Goal: Task Accomplishment & Management: Complete application form

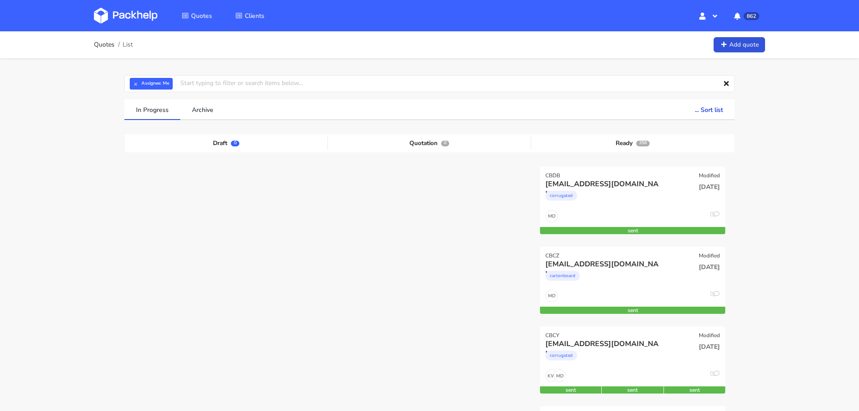
scroll to position [47, 0]
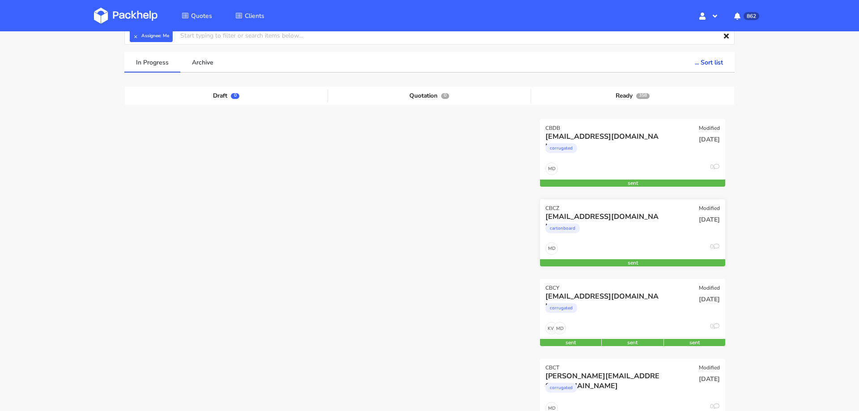
click at [639, 227] on div "cartonboard" at bounding box center [604, 230] width 119 height 18
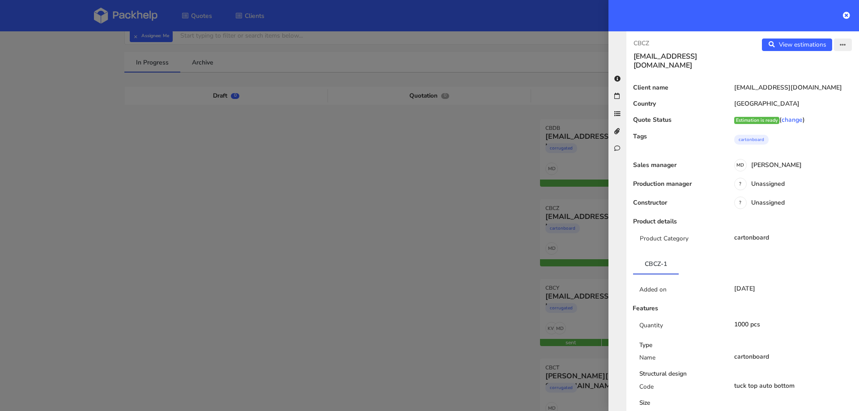
click at [846, 42] on button "button" at bounding box center [843, 44] width 18 height 13
click at [799, 77] on link "Edit quote" at bounding box center [813, 79] width 79 height 15
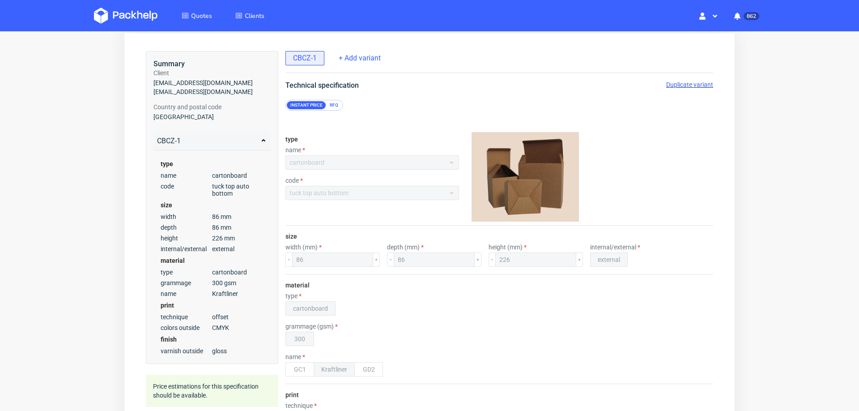
scroll to position [40, 0]
click at [678, 85] on span "Duplicate variant" at bounding box center [689, 86] width 47 height 7
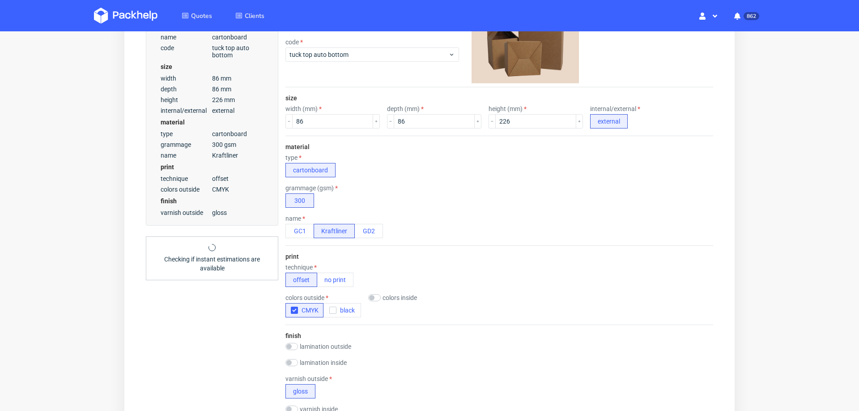
scroll to position [297, 0]
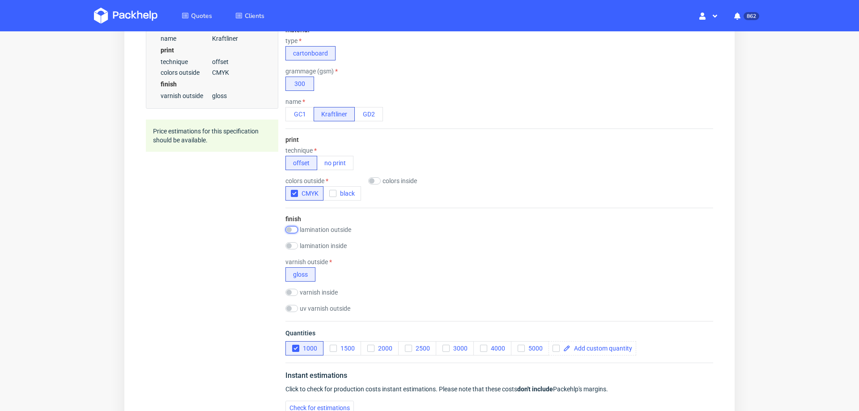
click at [294, 226] on input "checkbox" at bounding box center [291, 229] width 13 height 7
checkbox input "true"
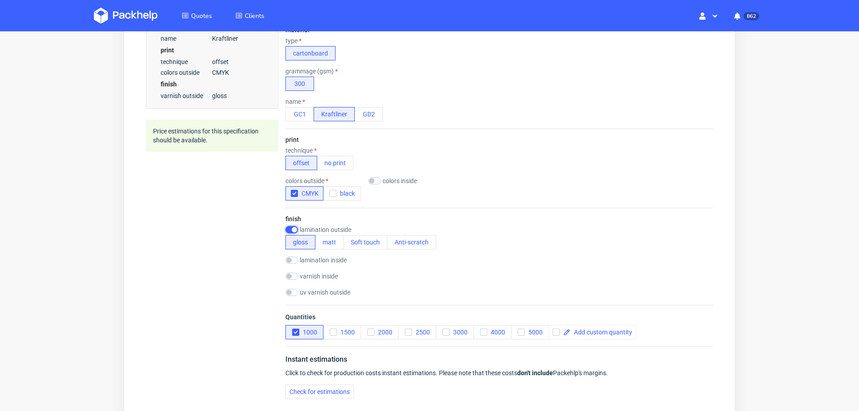
scroll to position [0, 0]
click at [370, 247] on button "Soft touch" at bounding box center [365, 242] width 44 height 14
click at [192, 297] on div "Summary Client soraya@fora-gin.com soraya@fora-gin.com Country and postal code …" at bounding box center [212, 101] width 132 height 610
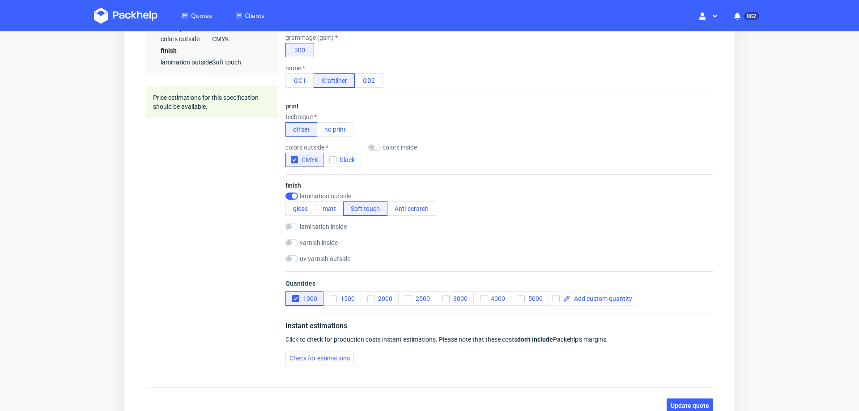
scroll to position [336, 0]
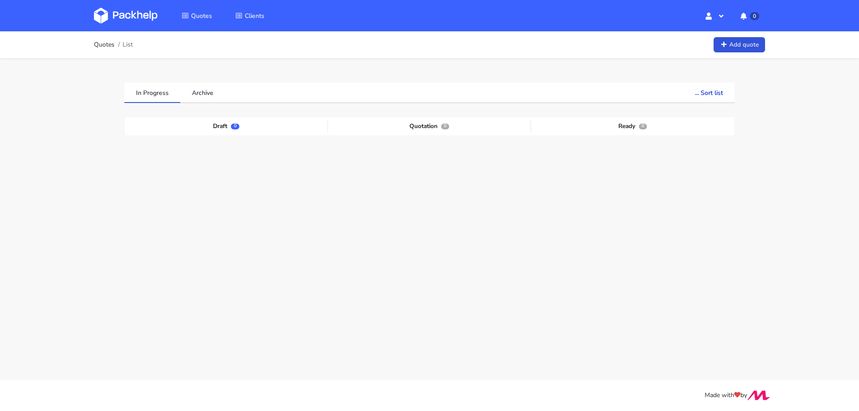
click at [727, 36] on div "Quotes List Add quote" at bounding box center [429, 45] width 671 height 18
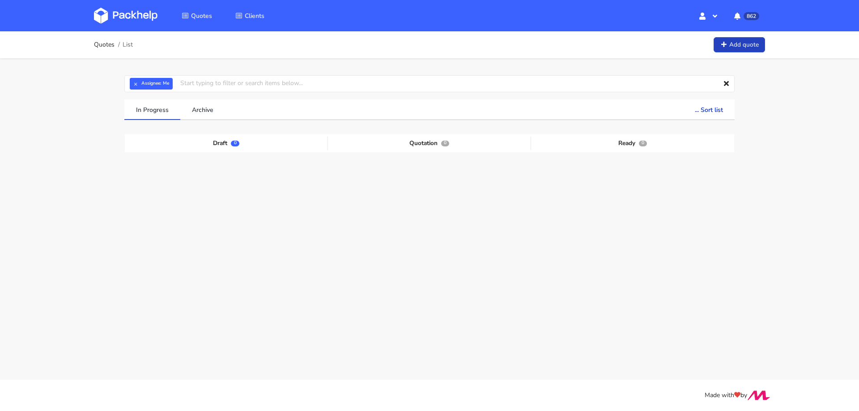
click at [731, 44] on link "Add quote" at bounding box center [739, 45] width 51 height 16
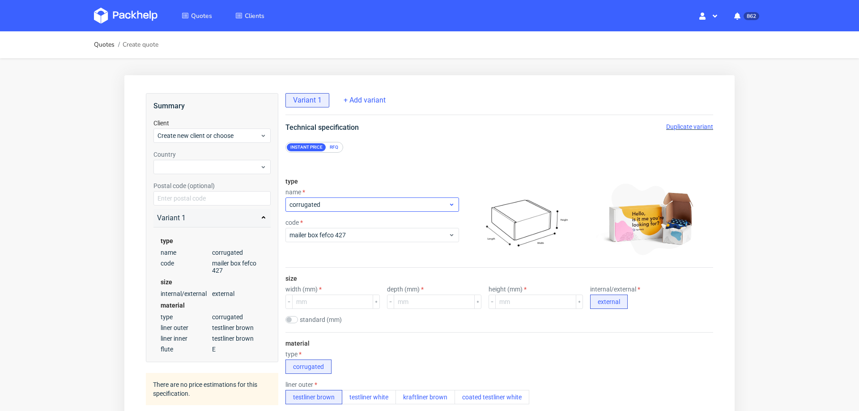
scroll to position [3, 0]
click at [330, 301] on input "number" at bounding box center [332, 301] width 81 height 14
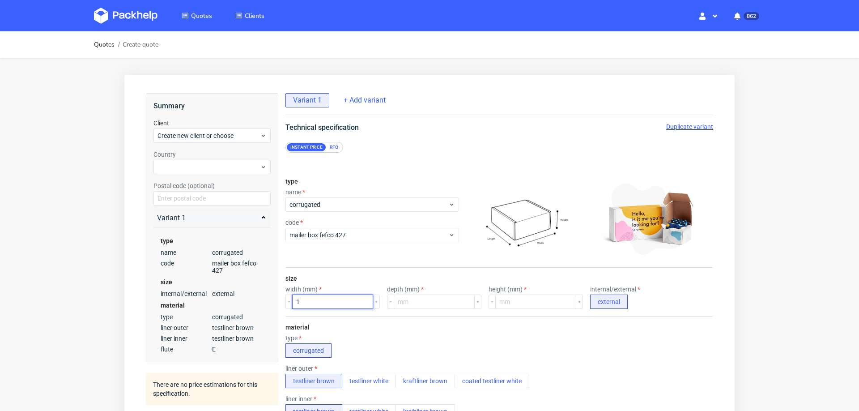
scroll to position [0, 0]
type input "160"
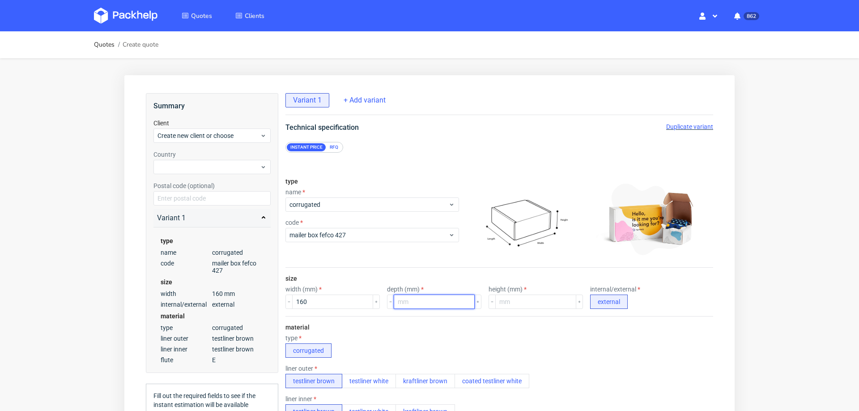
click at [405, 301] on input "number" at bounding box center [434, 301] width 81 height 14
type input "160"
click at [506, 301] on input "number" at bounding box center [535, 301] width 81 height 14
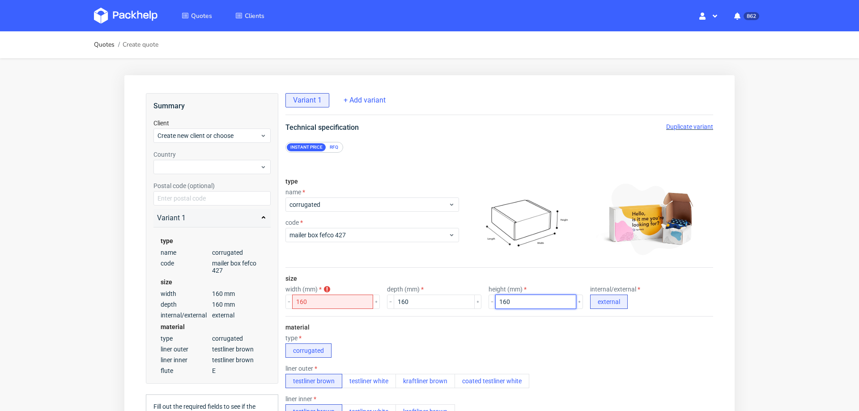
type input "160"
click at [583, 328] on div "material type corrugated liner outer testliner brown testliner white kraftliner…" at bounding box center [499, 402] width 428 height 172
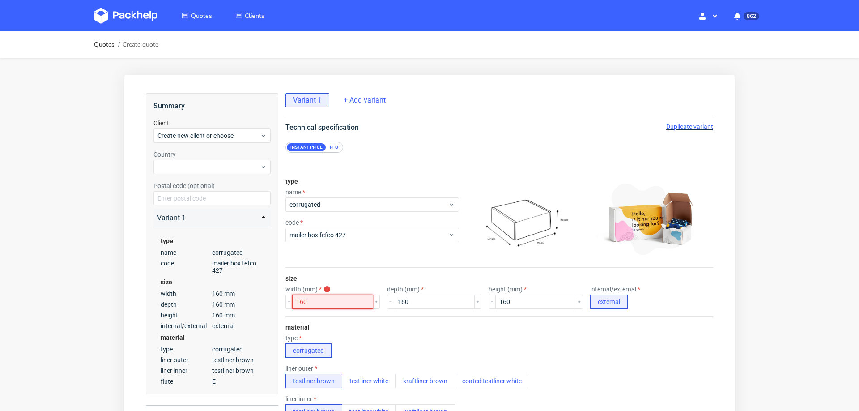
click at [308, 300] on input "160" at bounding box center [332, 301] width 81 height 14
type input "161"
click at [364, 320] on div "material type corrugated liner outer testliner brown testliner white kraftliner…" at bounding box center [499, 402] width 428 height 172
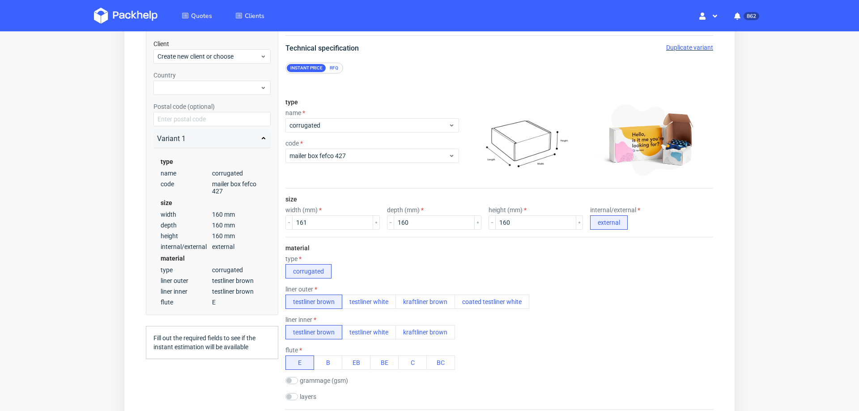
scroll to position [80, 0]
click at [500, 217] on input "160" at bounding box center [535, 222] width 81 height 14
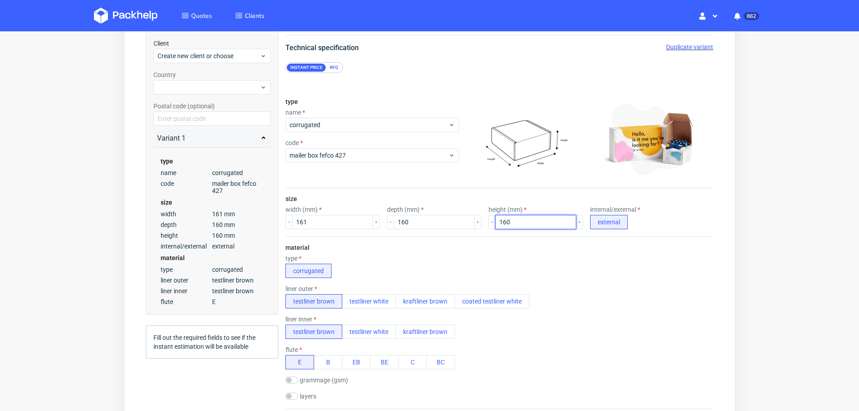
click at [500, 217] on input "160" at bounding box center [535, 222] width 81 height 14
type input "60"
click at [365, 242] on div "material type corrugated liner outer testliner brown testliner white kraftliner…" at bounding box center [499, 322] width 428 height 172
click at [321, 216] on input "161" at bounding box center [332, 222] width 81 height 14
type input "160"
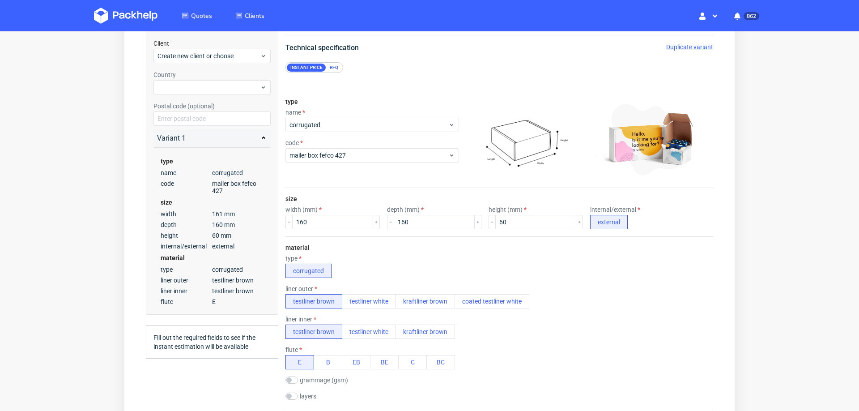
click at [387, 255] on div "type corrugated" at bounding box center [499, 266] width 428 height 23
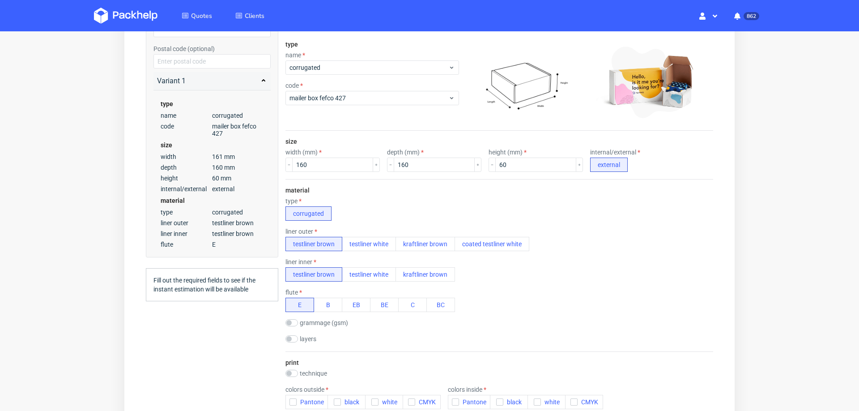
scroll to position [151, 0]
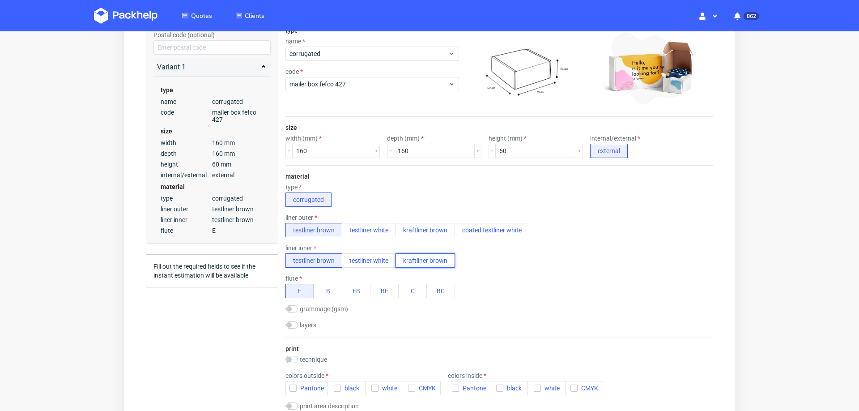
click at [418, 253] on button "kraftliner brown" at bounding box center [424, 260] width 59 height 14
click at [420, 223] on button "kraftliner brown" at bounding box center [424, 230] width 59 height 14
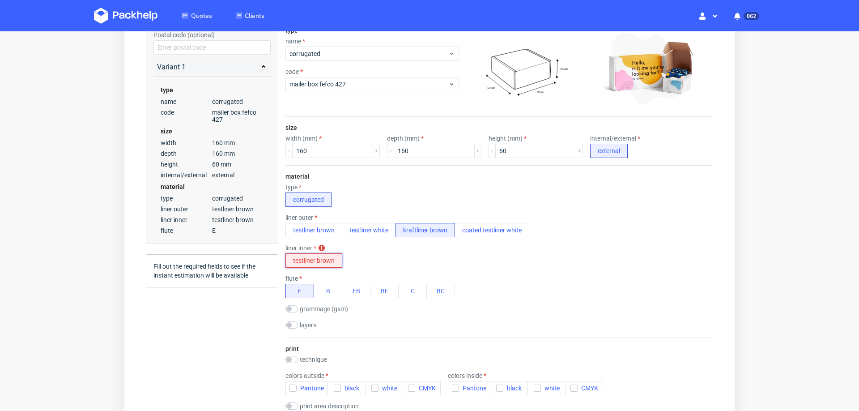
click at [326, 257] on button "testliner brown" at bounding box center [313, 260] width 57 height 14
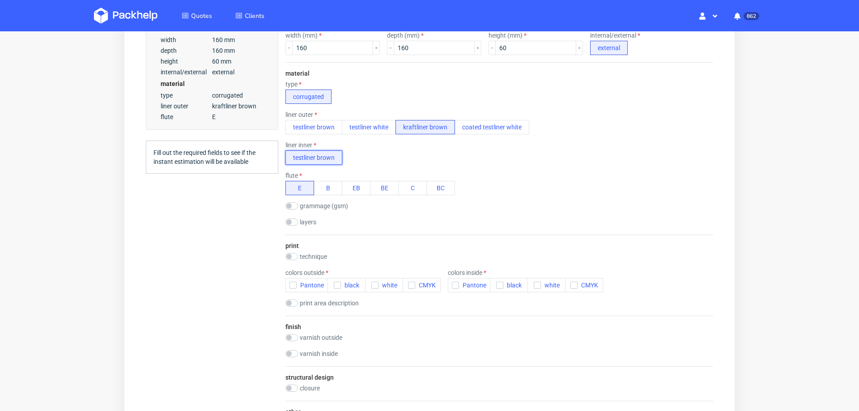
scroll to position [254, 0]
click at [291, 252] on input "checkbox" at bounding box center [291, 255] width 13 height 7
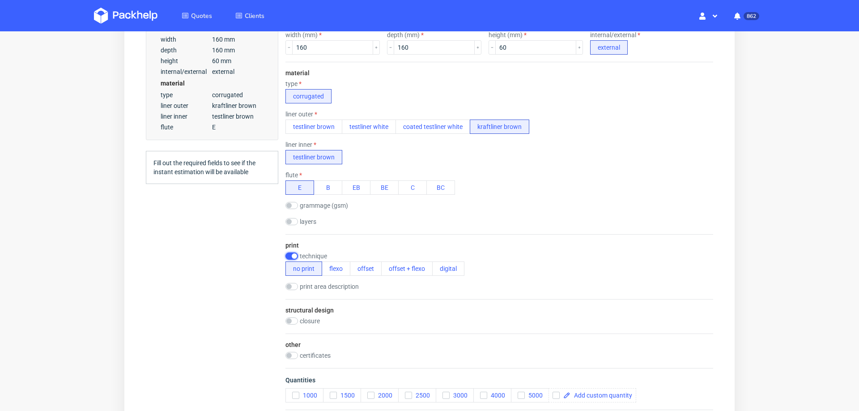
scroll to position [0, 0]
click at [295, 252] on input "checkbox" at bounding box center [291, 255] width 13 height 7
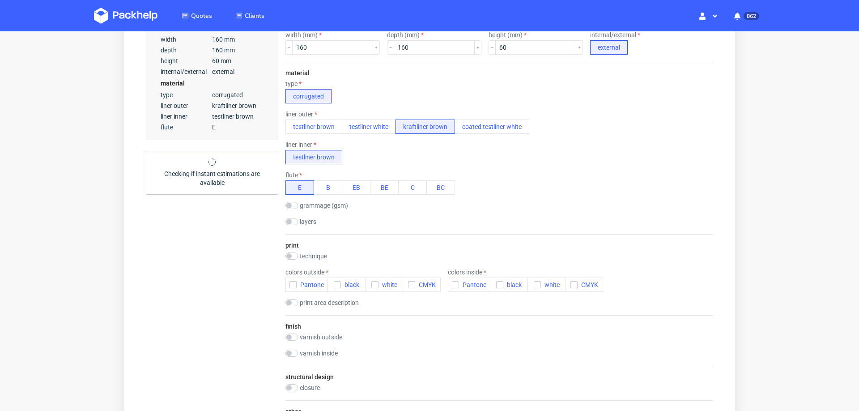
click at [331, 267] on div "print technique no print flexo offset offset + flexo digital colors outside Pan…" at bounding box center [499, 274] width 428 height 81
click at [294, 256] on input "checkbox" at bounding box center [291, 255] width 13 height 7
checkbox input "true"
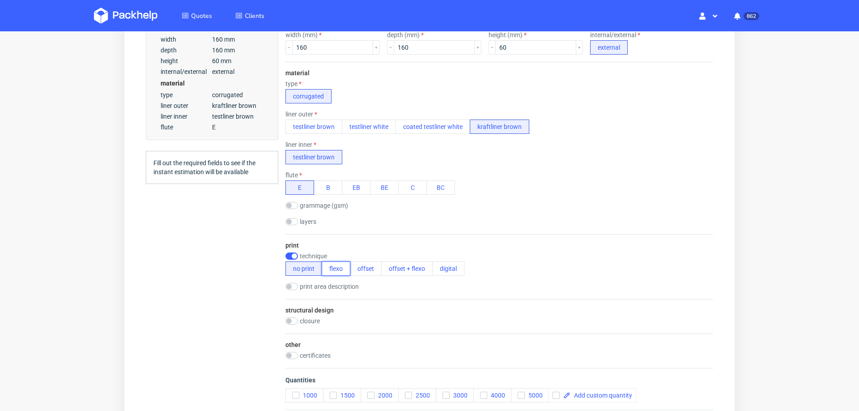
click at [335, 267] on button "flexo" at bounding box center [336, 268] width 29 height 14
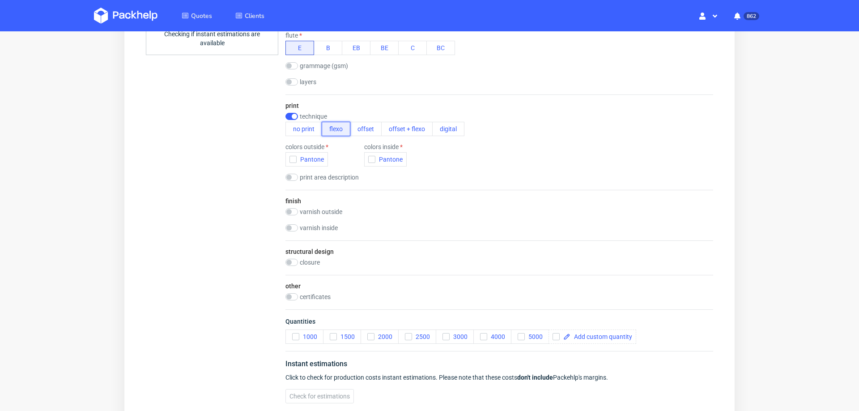
scroll to position [395, 0]
click at [371, 332] on icon "button" at bounding box center [371, 335] width 6 height 6
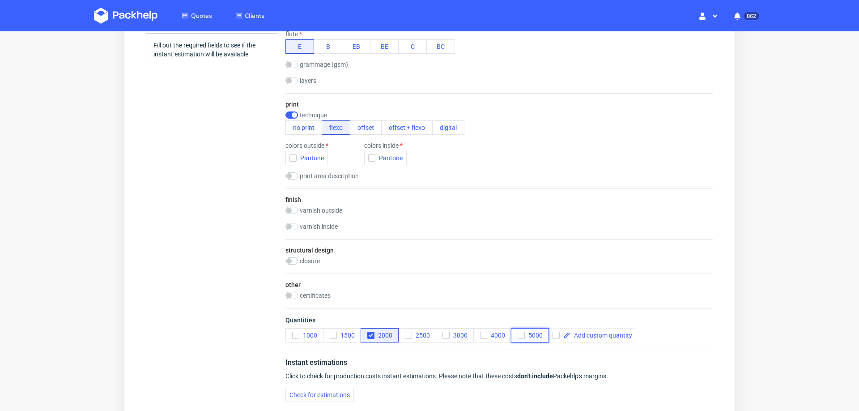
click at [522, 334] on use "button" at bounding box center [521, 335] width 4 height 3
click at [295, 332] on icon "button" at bounding box center [296, 335] width 6 height 6
click at [302, 391] on span "Check for estimations" at bounding box center [319, 394] width 60 height 6
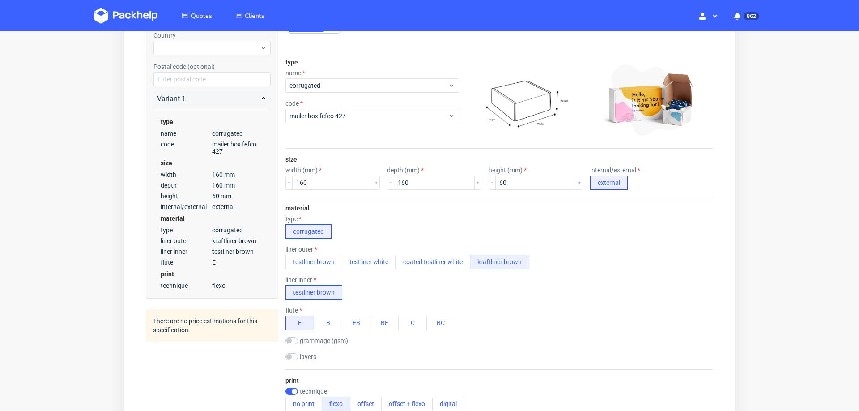
scroll to position [102, 0]
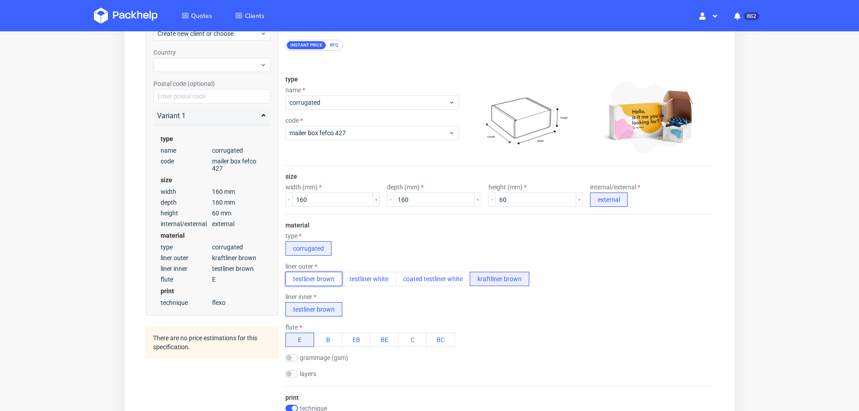
click at [312, 273] on button "testliner brown" at bounding box center [313, 279] width 57 height 14
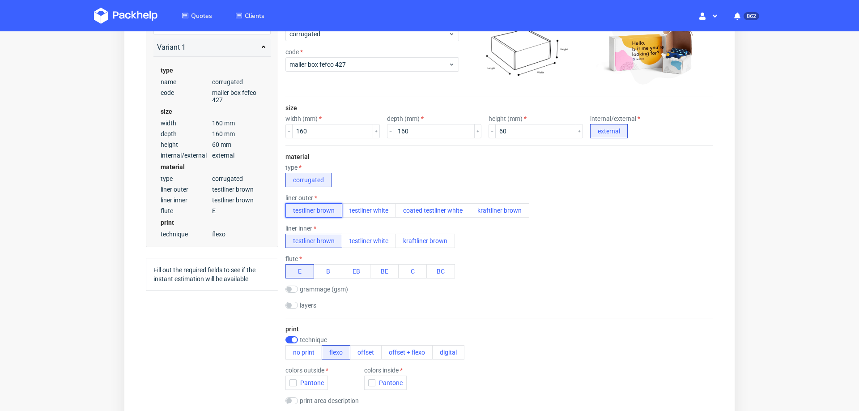
scroll to position [173, 0]
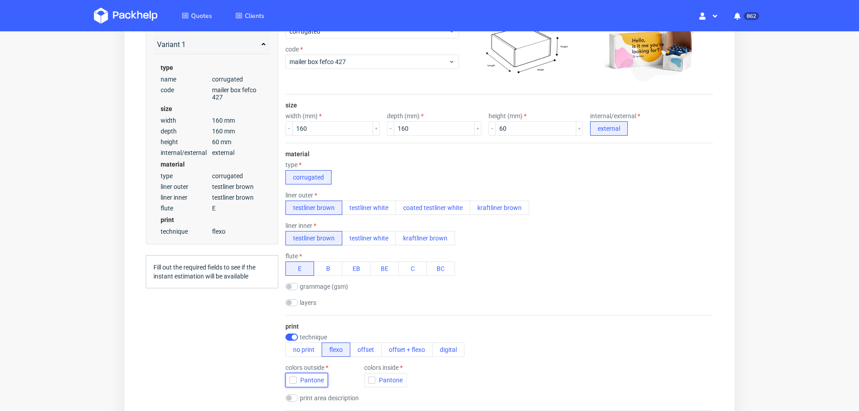
click at [293, 377] on icon "button" at bounding box center [293, 380] width 6 height 6
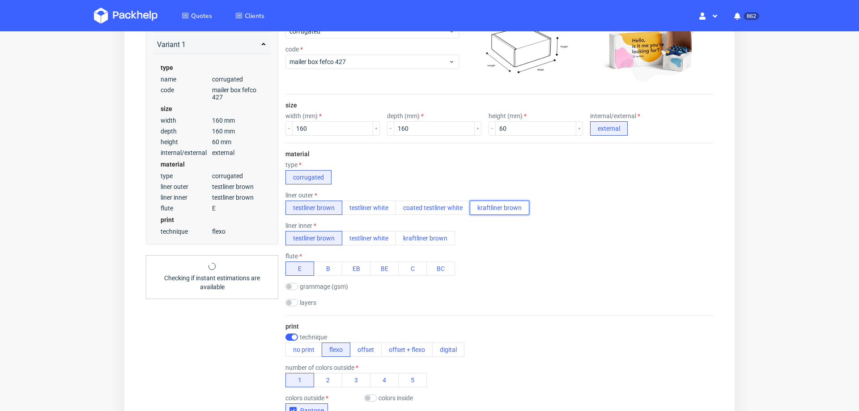
click at [508, 202] on button "kraftliner brown" at bounding box center [499, 207] width 59 height 14
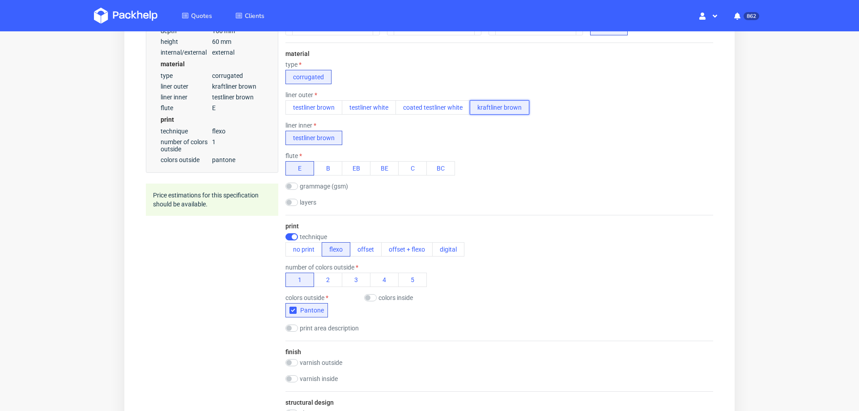
scroll to position [0, 0]
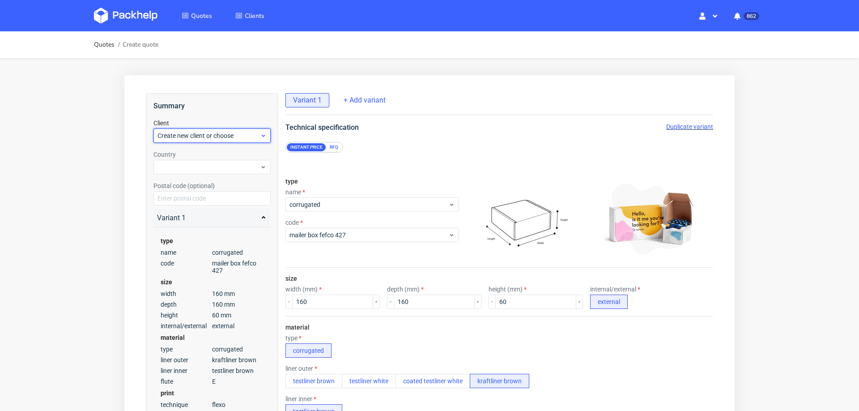
click at [204, 134] on span "Create new client or choose" at bounding box center [208, 135] width 102 height 9
type input "[EMAIL_ADDRESS][DOMAIN_NAME]"
click at [200, 152] on div "Add new client" at bounding box center [212, 156] width 110 height 16
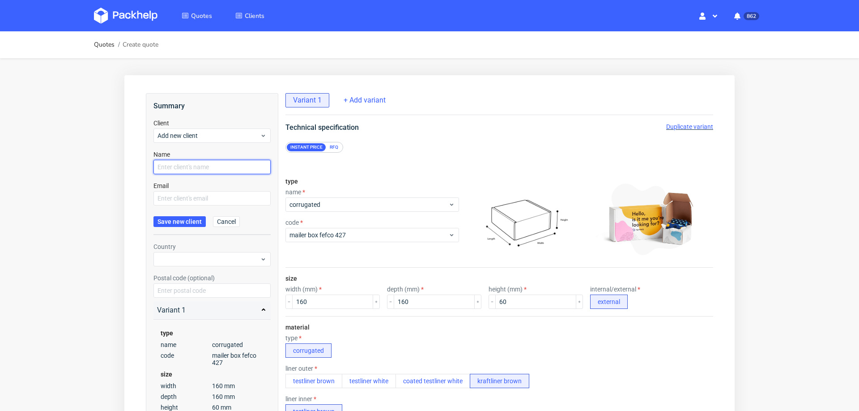
click at [197, 168] on input "text" at bounding box center [211, 167] width 117 height 14
paste input "[EMAIL_ADDRESS][DOMAIN_NAME]"
type input "[EMAIL_ADDRESS][DOMAIN_NAME]"
click at [187, 200] on input "text" at bounding box center [211, 198] width 117 height 14
paste input "[EMAIL_ADDRESS][DOMAIN_NAME]"
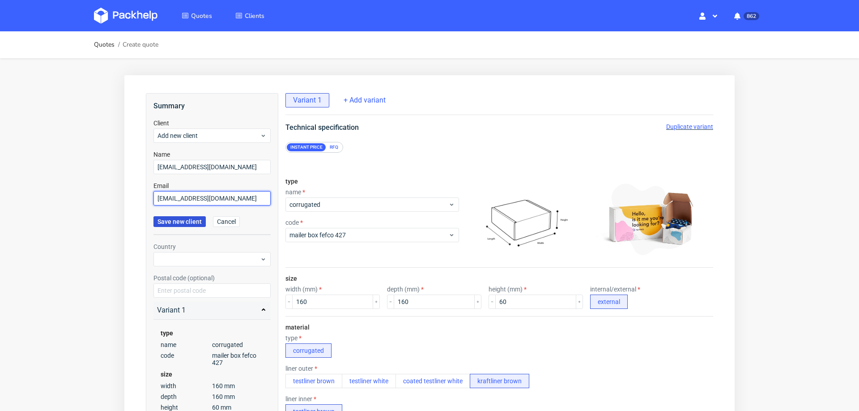
type input "info@mirecosmetics.com"
click at [180, 221] on span "Save new client" at bounding box center [179, 221] width 44 height 6
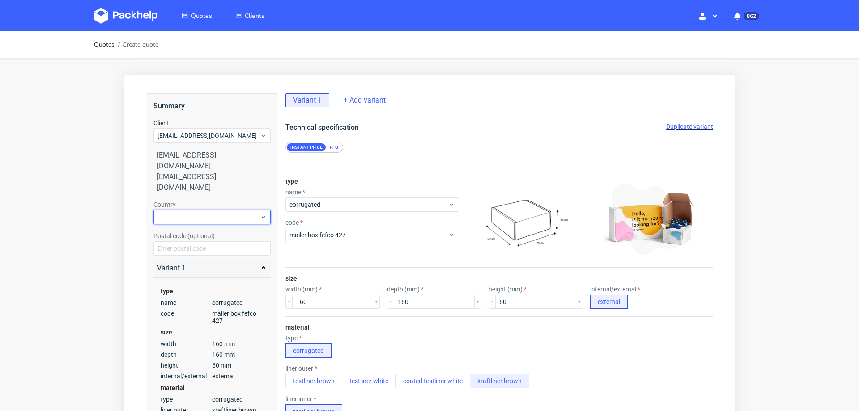
click at [192, 210] on div at bounding box center [211, 217] width 117 height 14
type input "fr"
click at [182, 231] on div "France" at bounding box center [212, 233] width 110 height 16
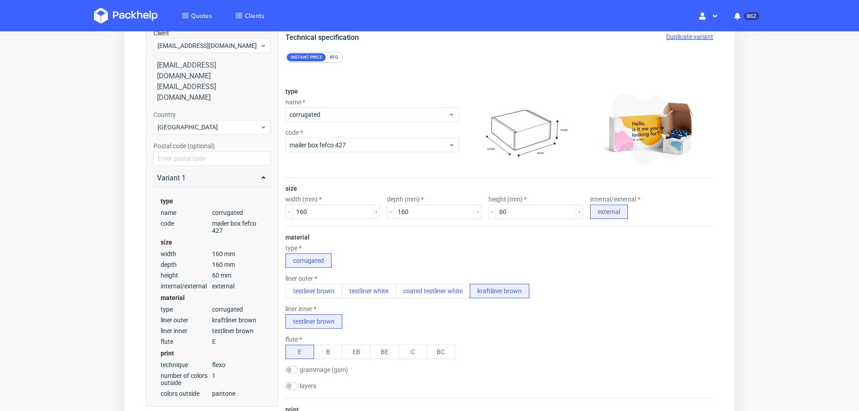
scroll to position [534, 0]
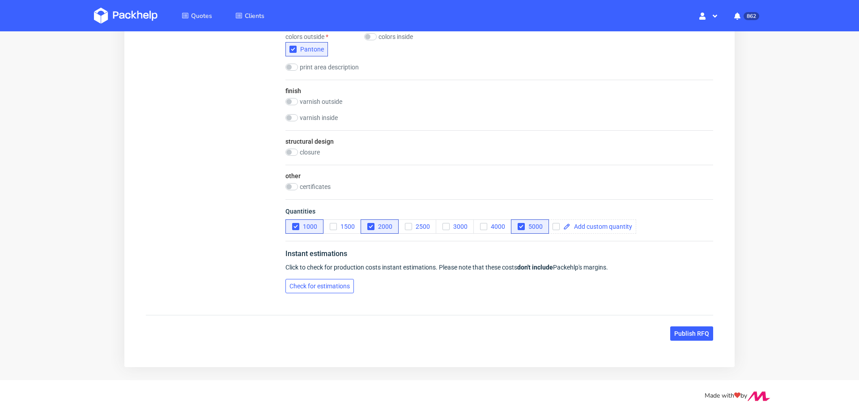
click at [295, 279] on button "Check for estimations" at bounding box center [319, 286] width 68 height 14
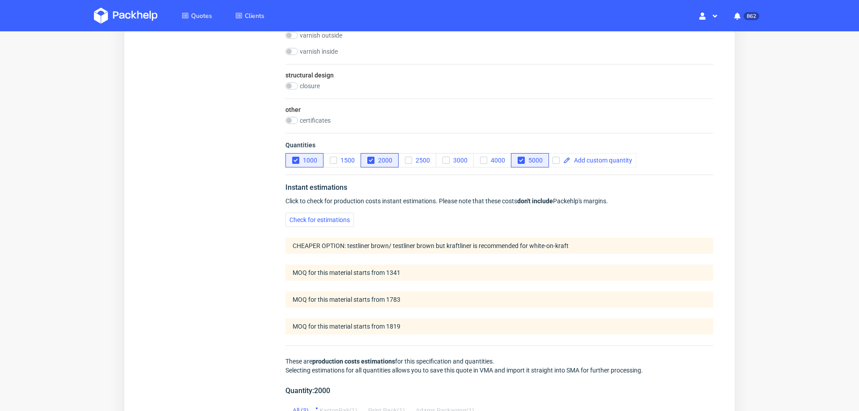
scroll to position [572, 0]
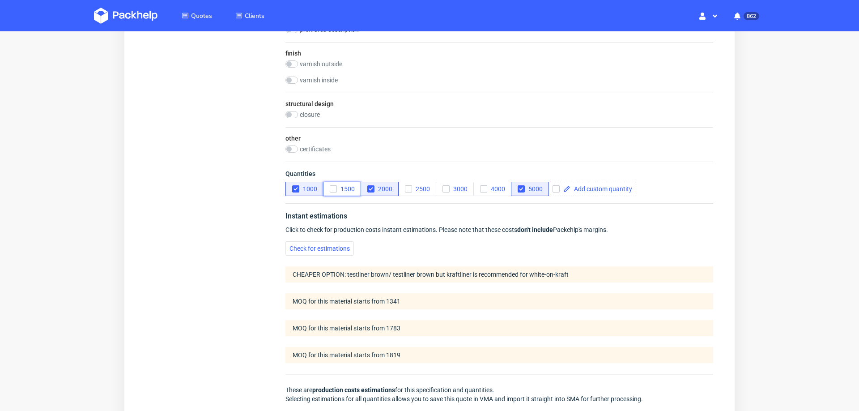
click at [331, 187] on icon "button" at bounding box center [333, 189] width 6 height 6
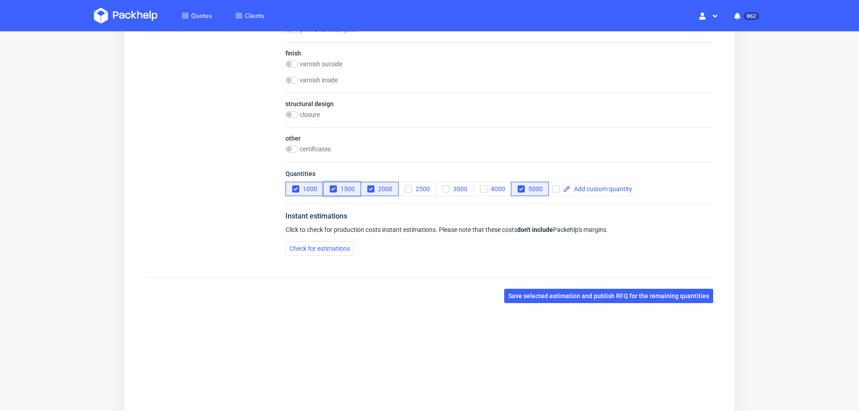
scroll to position [534, 0]
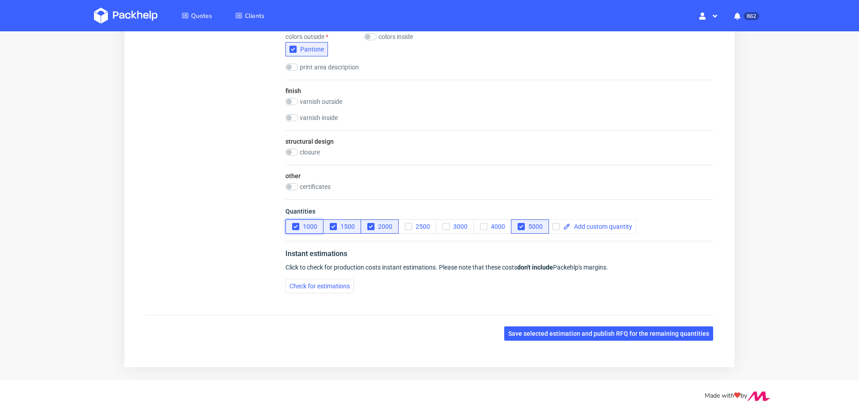
click at [294, 223] on icon "button" at bounding box center [296, 226] width 6 height 6
click at [297, 287] on span "Check for estimations" at bounding box center [319, 286] width 60 height 6
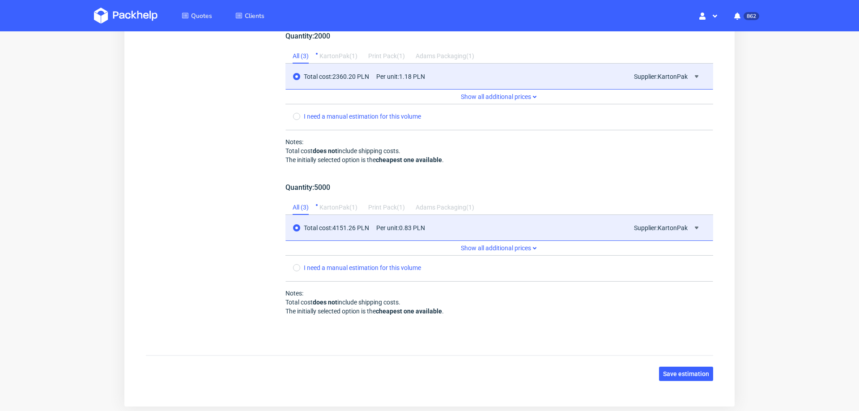
scroll to position [1104, 0]
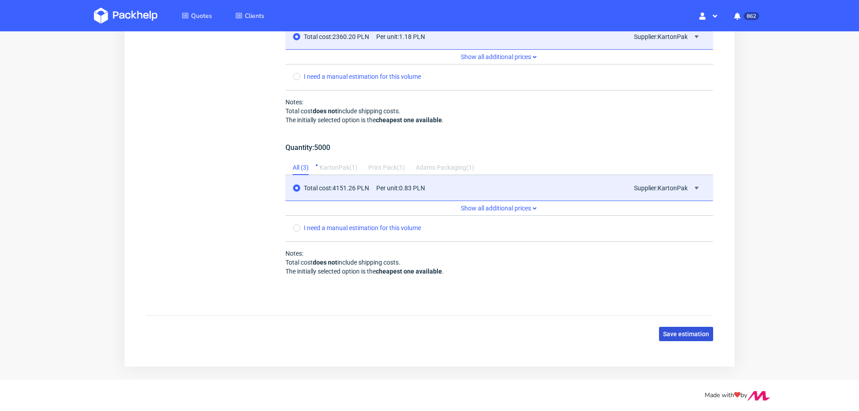
click at [691, 331] on span "Save estimation" at bounding box center [686, 334] width 46 height 6
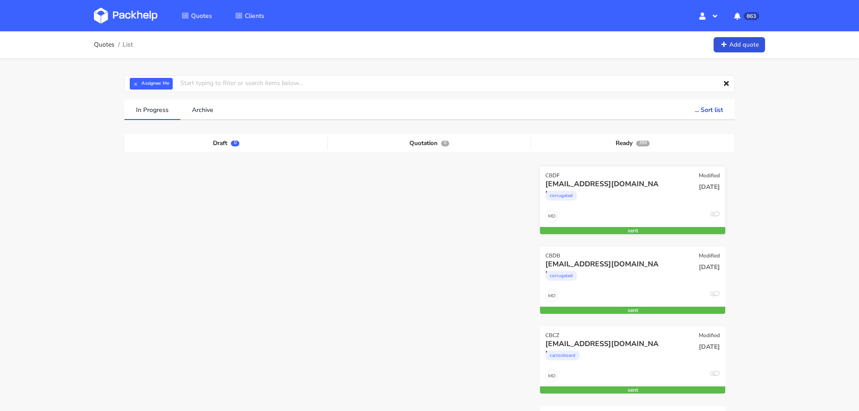
click at [634, 183] on div "[EMAIL_ADDRESS][DOMAIN_NAME]" at bounding box center [604, 184] width 119 height 10
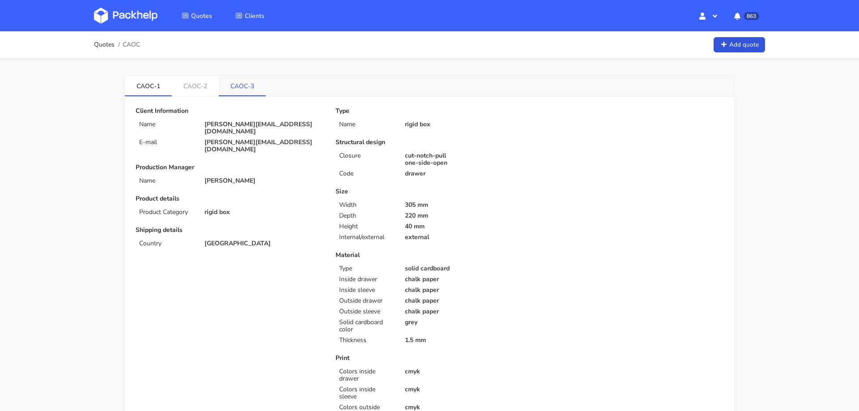
click at [238, 86] on link "CAOC-3" at bounding box center [242, 86] width 47 height 20
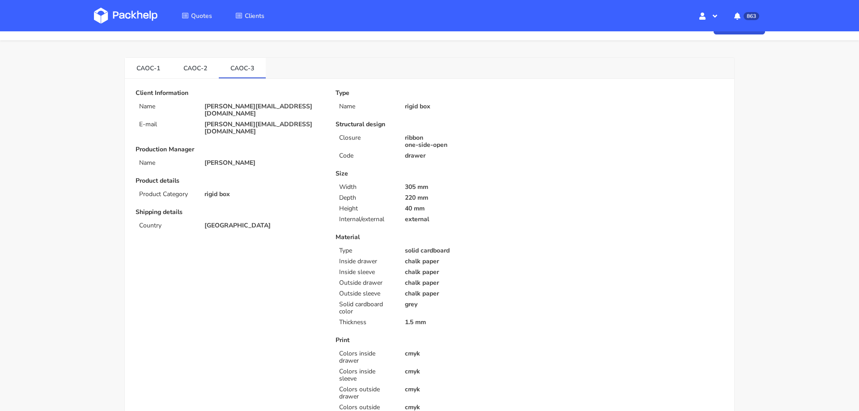
scroll to position [19, 0]
click at [141, 65] on link "CAOC-1" at bounding box center [148, 66] width 47 height 20
click at [221, 63] on link "CAOC-3" at bounding box center [242, 66] width 47 height 20
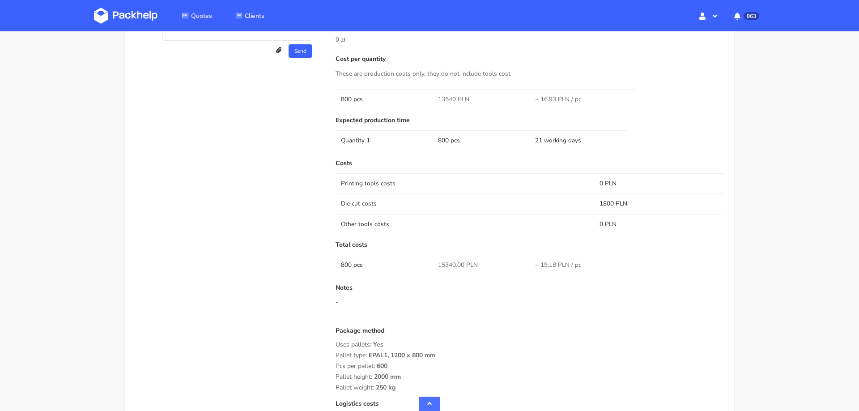
scroll to position [663, 0]
click at [445, 260] on span "15340.00 PLN" at bounding box center [458, 264] width 40 height 9
copy span "15340.00"
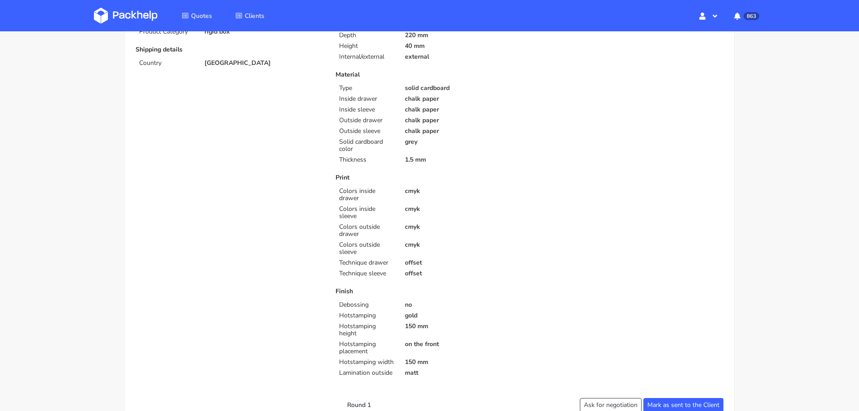
scroll to position [0, 0]
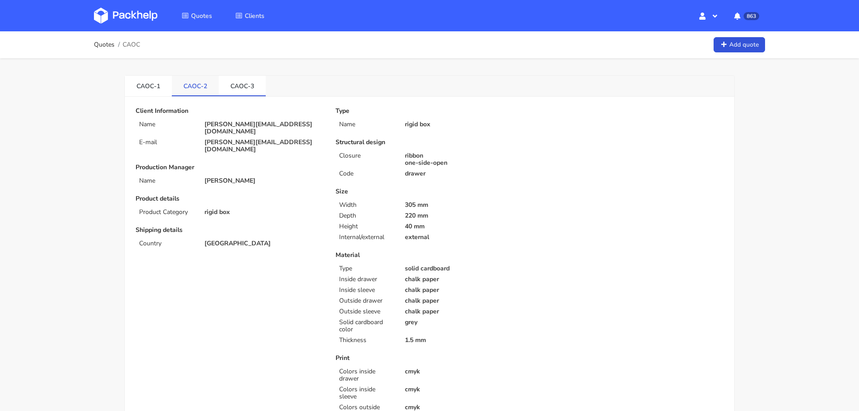
click at [199, 86] on link "CAOC-2" at bounding box center [195, 86] width 47 height 20
click at [149, 87] on link "CAOC-1" at bounding box center [148, 86] width 47 height 20
click at [229, 80] on link "CAOC-3" at bounding box center [242, 86] width 47 height 20
click at [144, 85] on link "CAOC-1" at bounding box center [148, 86] width 47 height 20
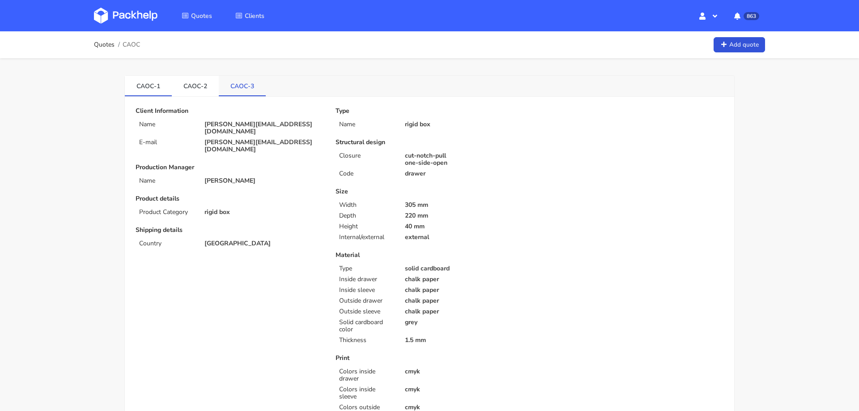
click at [242, 81] on link "CAOC-3" at bounding box center [242, 86] width 47 height 20
click at [152, 83] on link "CAOC-1" at bounding box center [148, 86] width 47 height 20
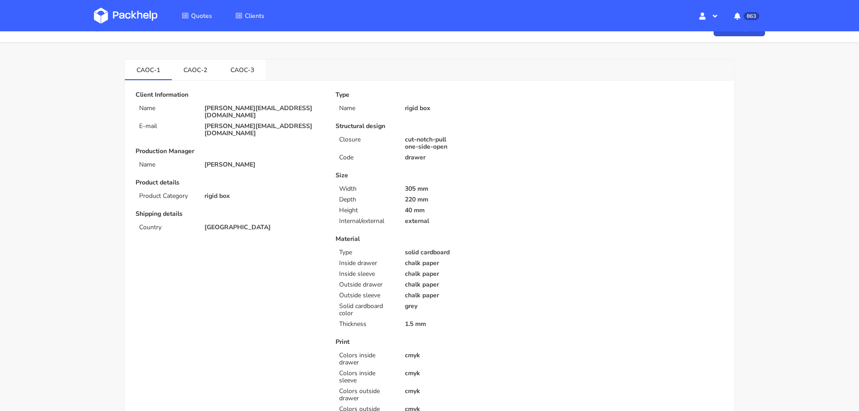
scroll to position [7, 0]
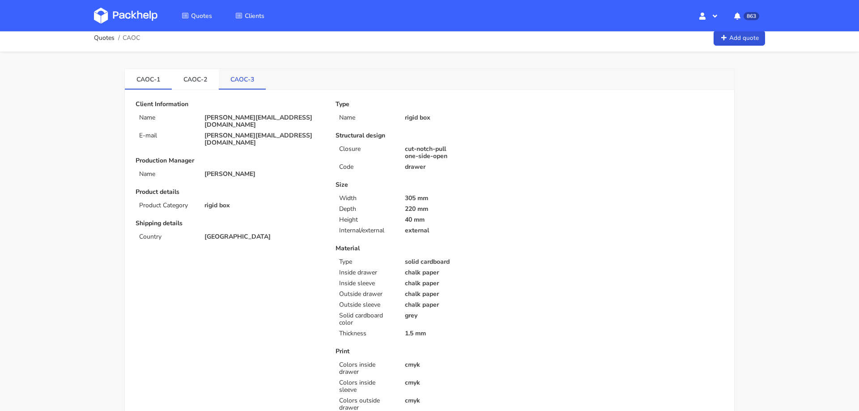
click at [242, 74] on link "CAOC-3" at bounding box center [242, 79] width 47 height 20
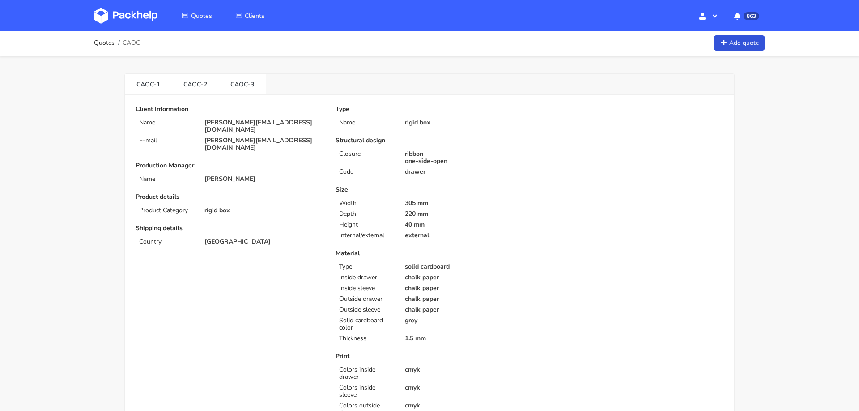
scroll to position [0, 0]
click at [147, 87] on link "CAOC-1" at bounding box center [148, 86] width 47 height 20
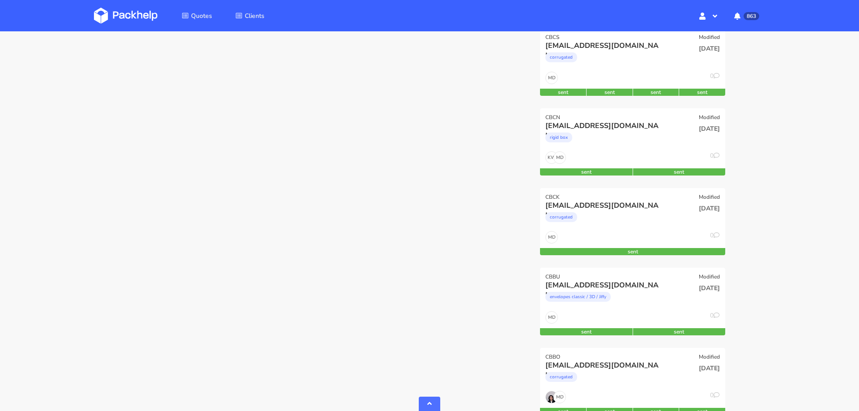
scroll to position [549, 0]
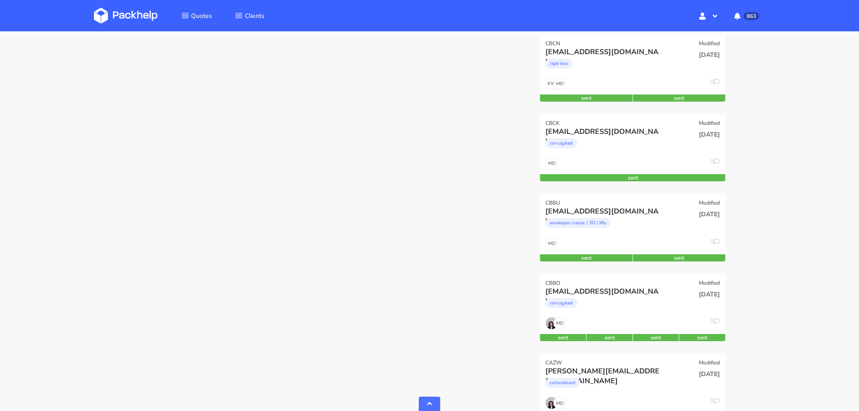
scroll to position [613, 0]
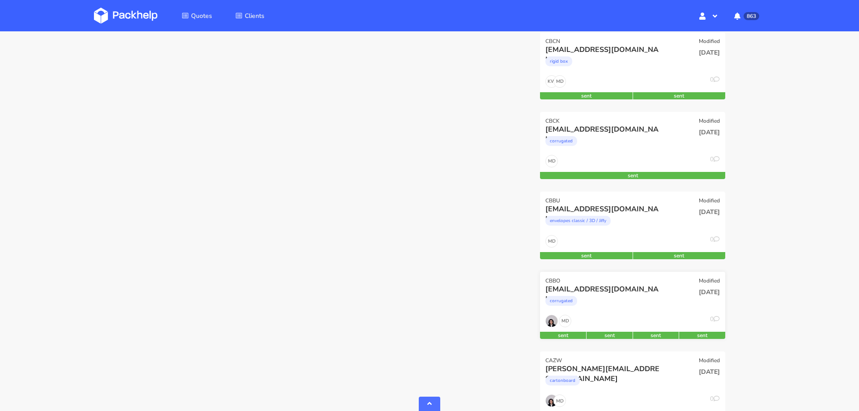
click at [631, 272] on div "CBBO Modified" at bounding box center [632, 278] width 185 height 13
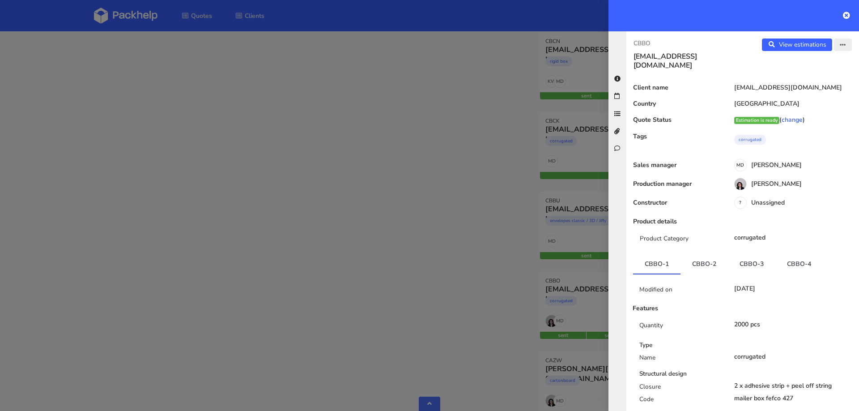
click at [840, 45] on icon "button" at bounding box center [843, 45] width 6 height 6
click at [816, 72] on link "Edit quote" at bounding box center [813, 79] width 79 height 15
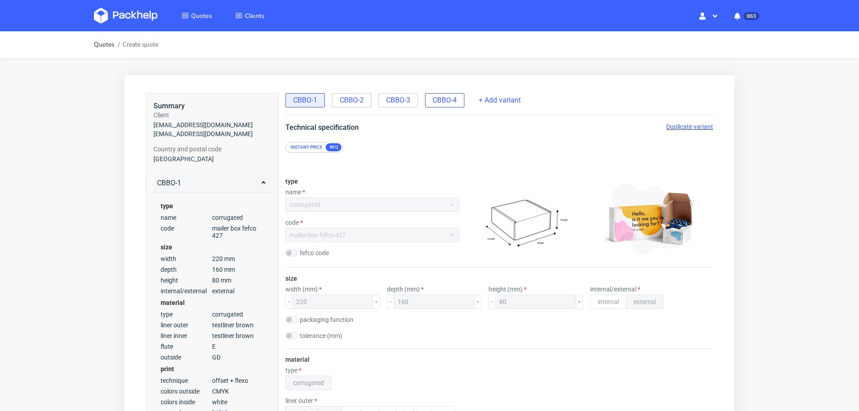
click at [433, 101] on span "CBBO-4" at bounding box center [445, 100] width 24 height 10
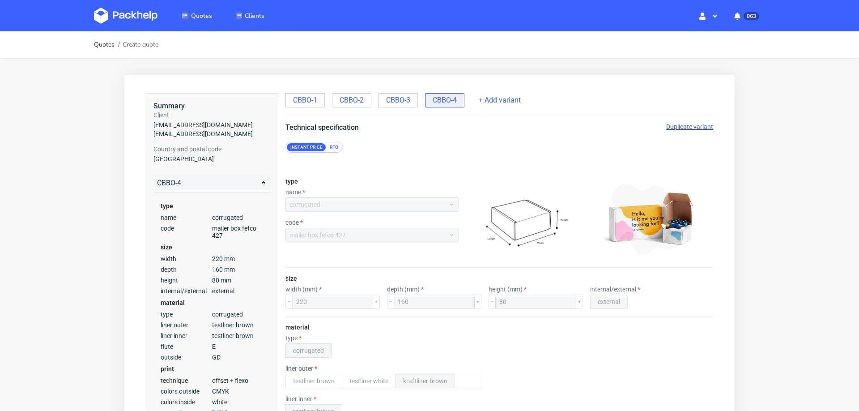
click at [677, 127] on span "Duplicate variant" at bounding box center [689, 126] width 47 height 7
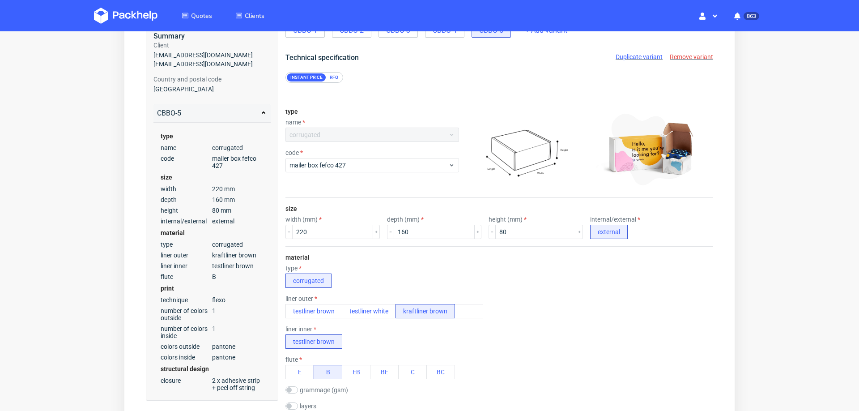
scroll to position [72, 0]
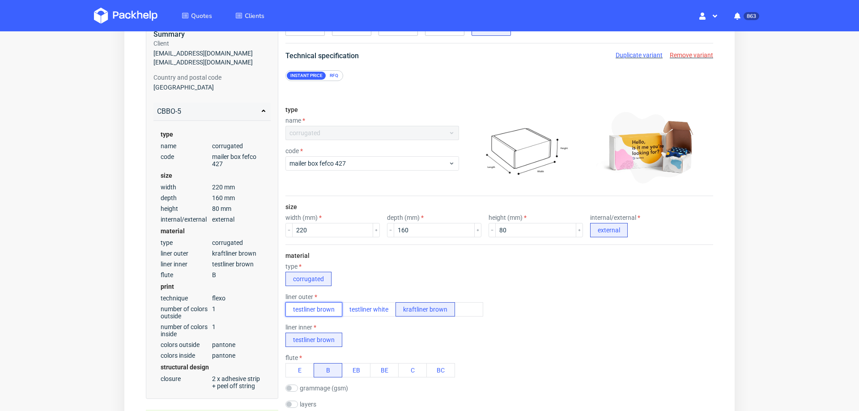
click at [328, 302] on button "testliner brown" at bounding box center [313, 309] width 57 height 14
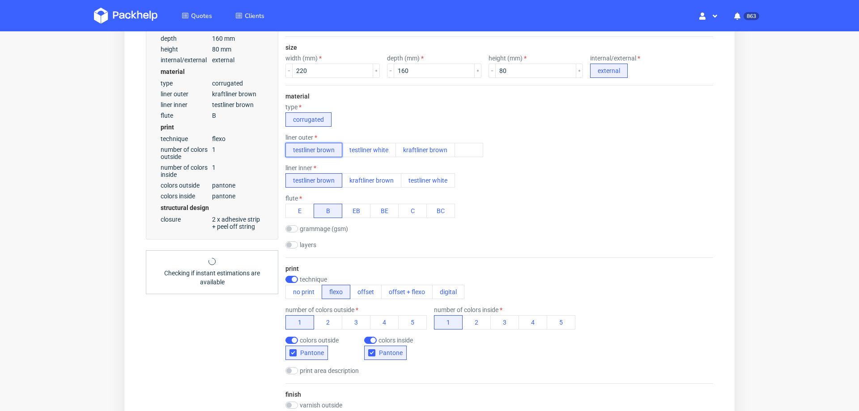
scroll to position [236, 0]
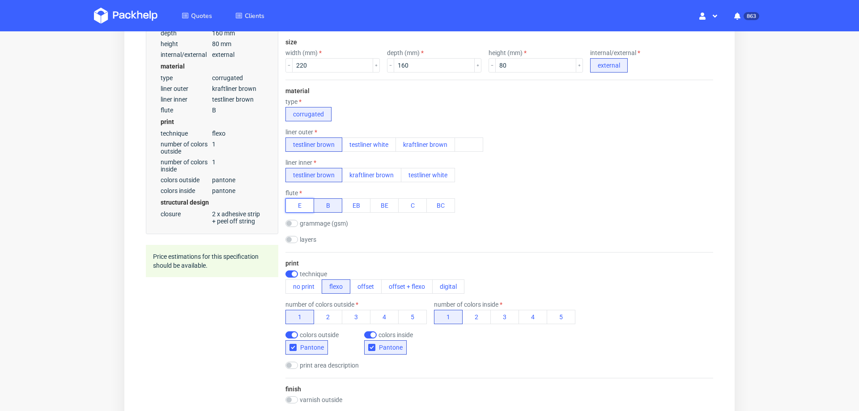
click at [301, 201] on button "E" at bounding box center [299, 205] width 29 height 14
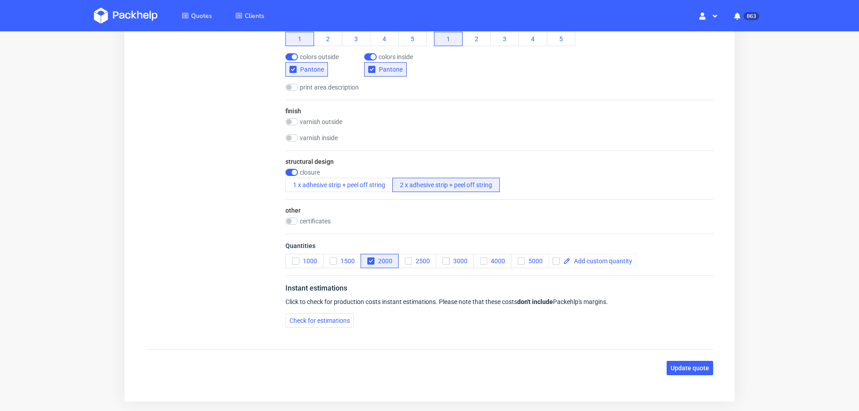
scroll to position [522, 0]
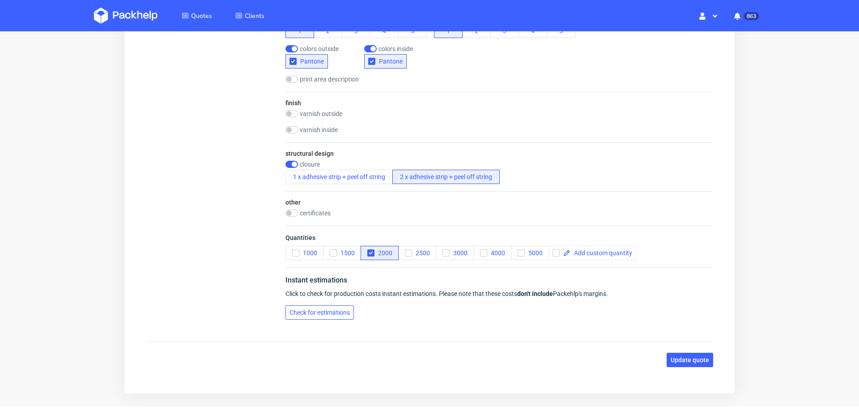
click at [330, 309] on span "Check for estimations" at bounding box center [319, 312] width 60 height 6
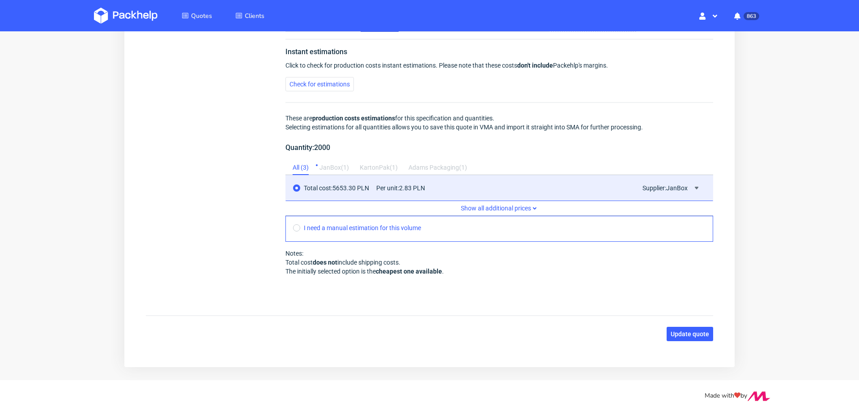
scroll to position [0, 0]
click at [667, 329] on button "Update quote" at bounding box center [690, 334] width 47 height 14
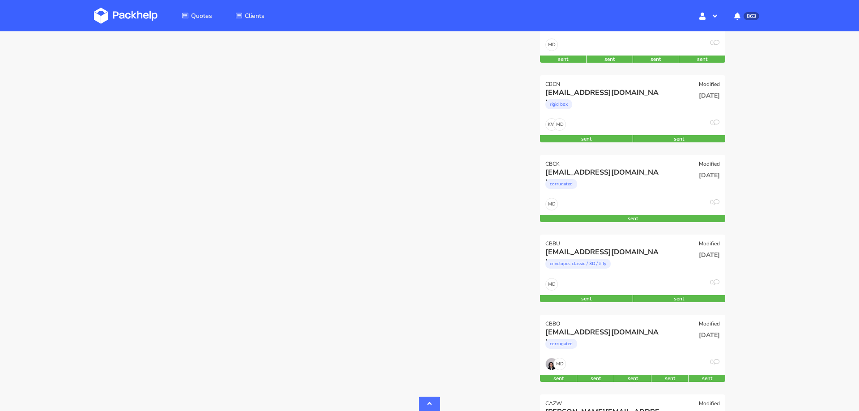
scroll to position [584, 0]
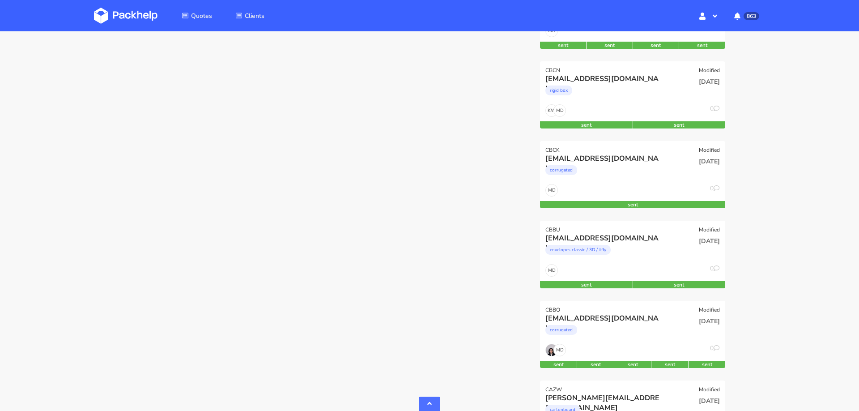
click at [600, 301] on div "CBBO Modified" at bounding box center [632, 307] width 185 height 13
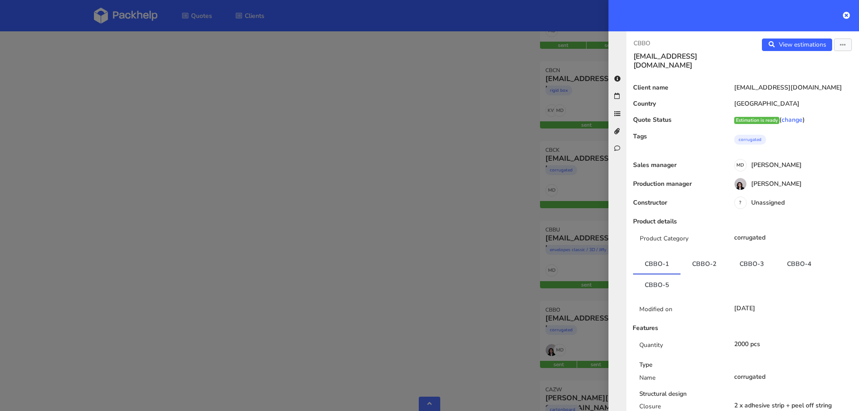
click at [486, 153] on div at bounding box center [429, 205] width 859 height 411
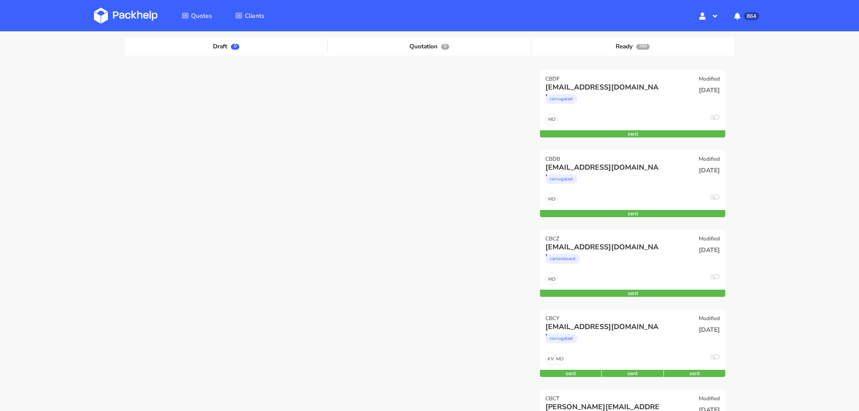
scroll to position [110, 0]
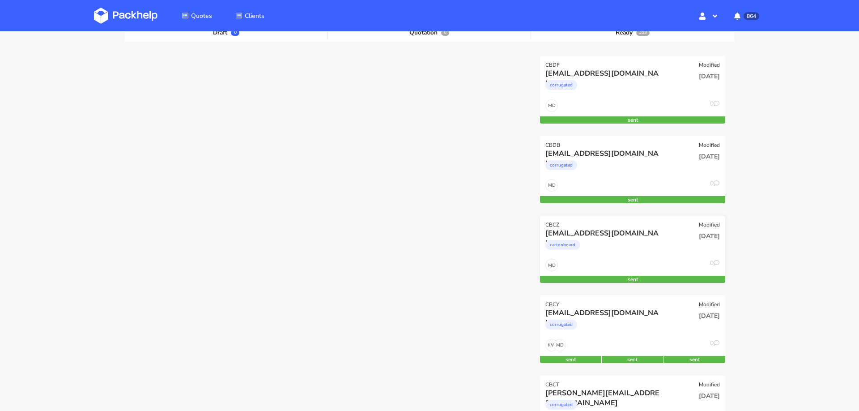
click at [688, 229] on div "[DATE]" at bounding box center [695, 243] width 62 height 30
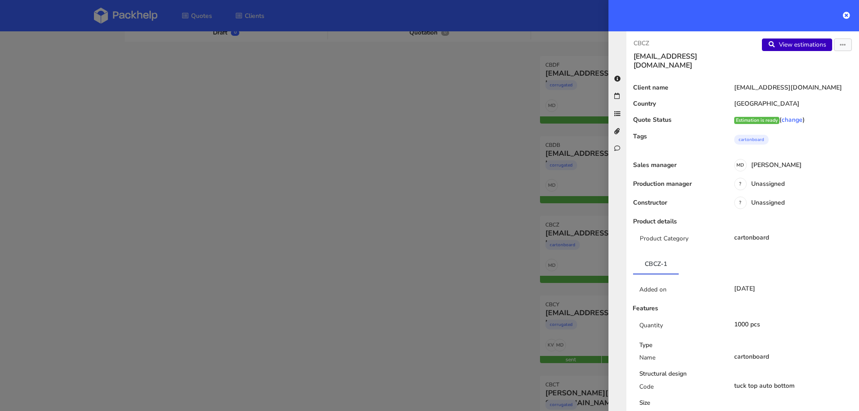
click at [807, 43] on link "View estimations" at bounding box center [797, 44] width 70 height 13
click at [843, 45] on icon "button" at bounding box center [843, 45] width 6 height 6
click at [801, 80] on link "Edit quote" at bounding box center [813, 79] width 79 height 15
click at [180, 115] on div at bounding box center [429, 205] width 859 height 411
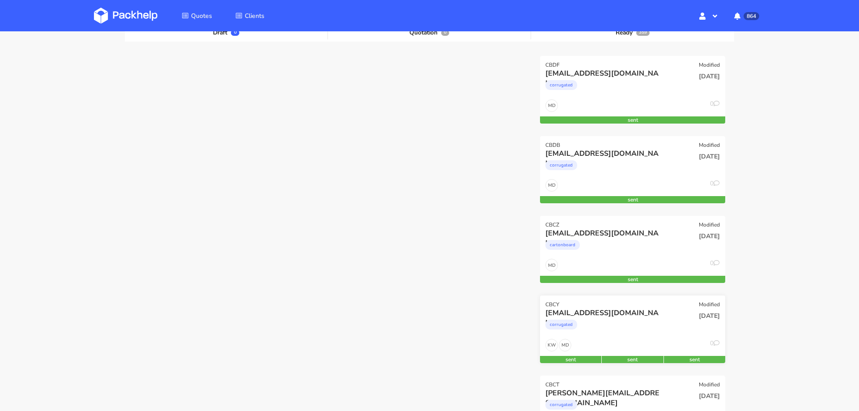
click at [642, 333] on div "corrugated" at bounding box center [604, 327] width 119 height 18
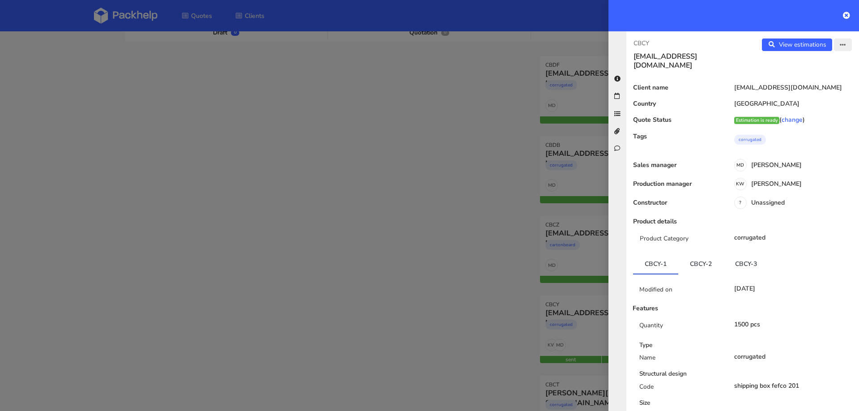
click at [843, 45] on icon "button" at bounding box center [843, 45] width 6 height 6
click at [807, 81] on link "Edit quote" at bounding box center [813, 79] width 79 height 15
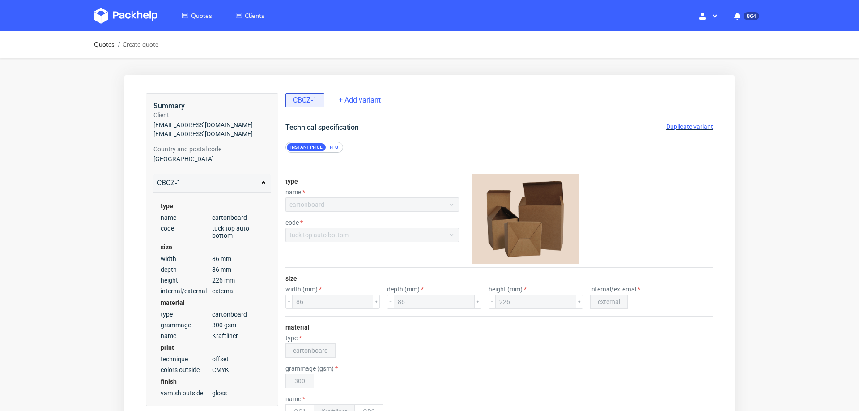
click at [681, 124] on span "Duplicate variant" at bounding box center [689, 126] width 47 height 7
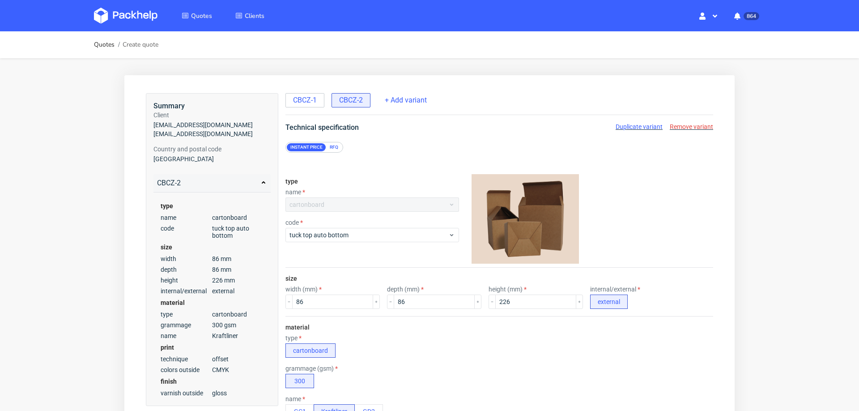
scroll to position [4, 0]
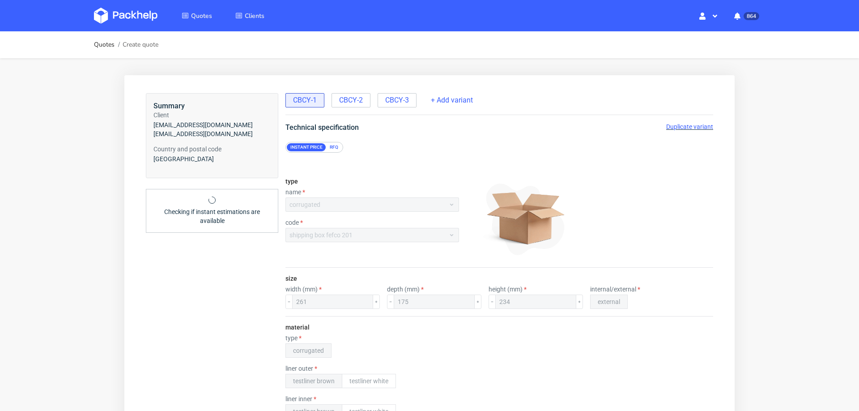
scroll to position [4, 0]
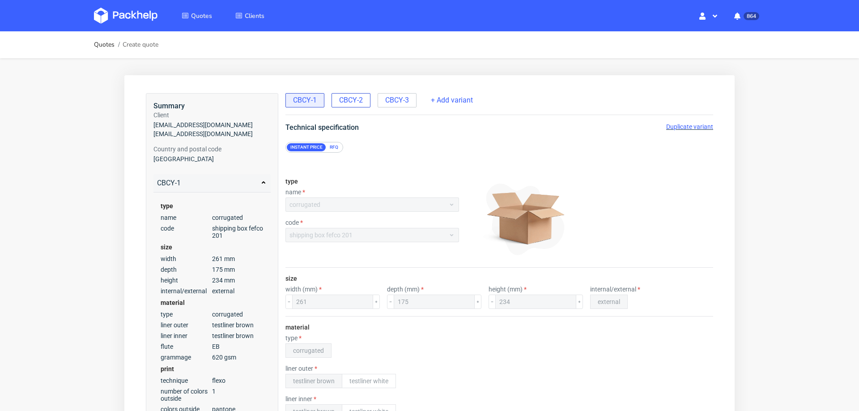
click at [357, 97] on span "CBCY-2" at bounding box center [351, 100] width 24 height 10
click at [404, 98] on span "CBCY-3" at bounding box center [397, 100] width 24 height 10
click at [313, 98] on span "CBCY-1" at bounding box center [305, 100] width 24 height 10
click at [397, 97] on span "CBCY-3" at bounding box center [397, 100] width 24 height 10
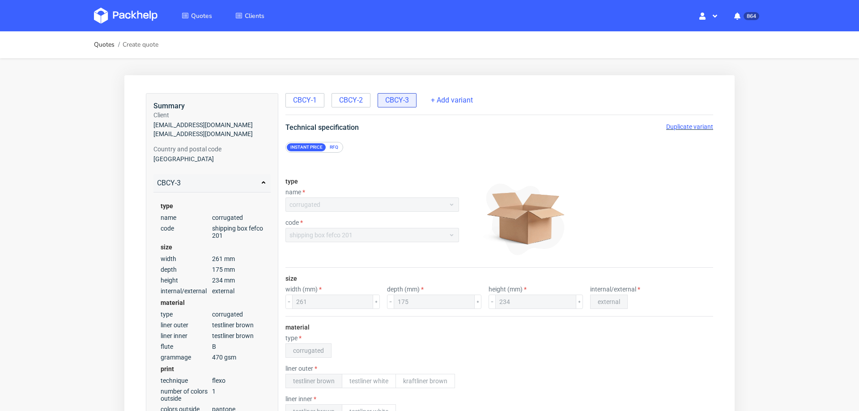
click at [666, 123] on span "Duplicate variant" at bounding box center [689, 126] width 47 height 7
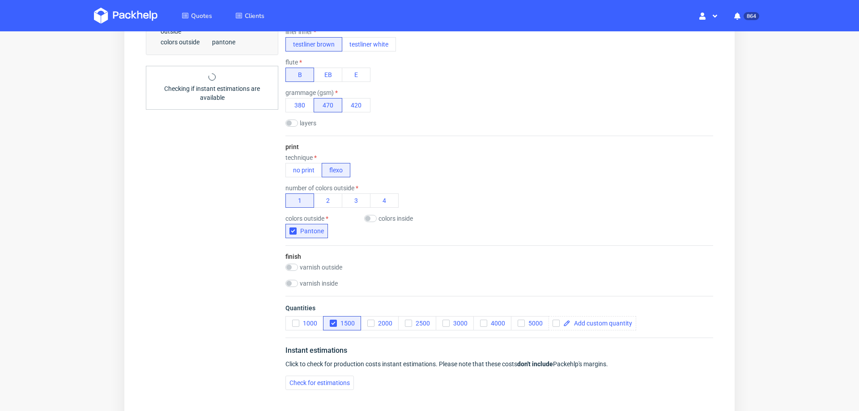
scroll to position [370, 0]
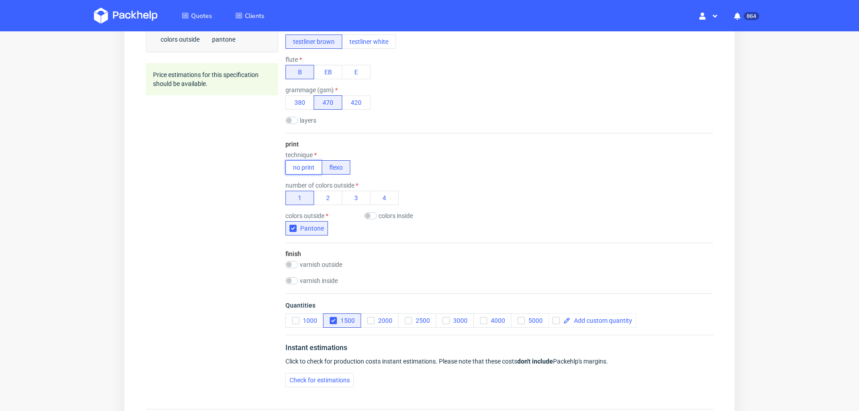
click at [303, 160] on button "no print" at bounding box center [303, 167] width 37 height 14
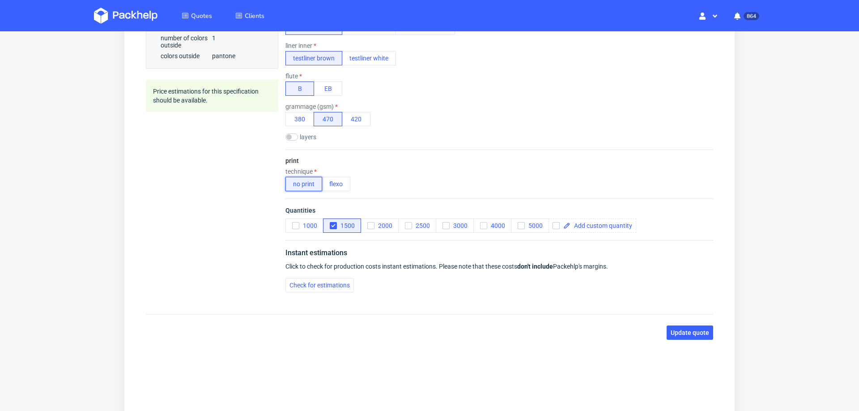
scroll to position [0, 0]
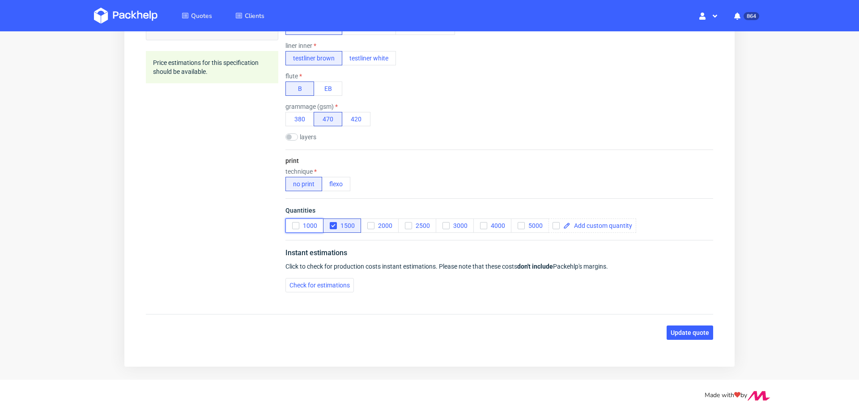
click at [293, 226] on icon "button" at bounding box center [296, 225] width 6 height 6
click at [291, 287] on span "Check for estimations" at bounding box center [319, 285] width 60 height 6
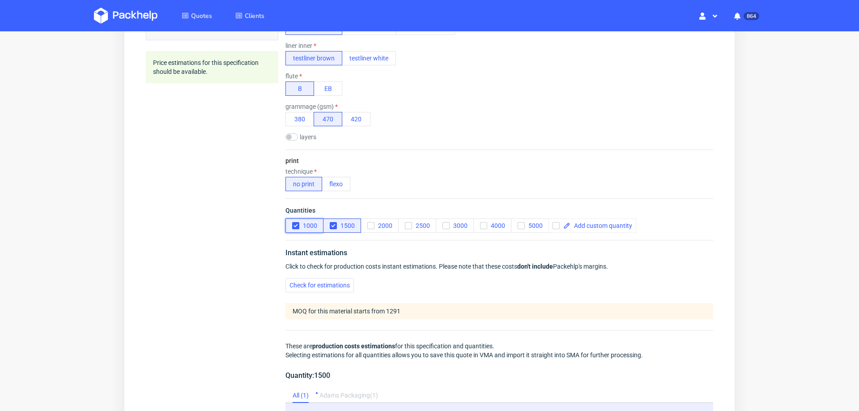
click at [293, 226] on icon "button" at bounding box center [296, 225] width 6 height 6
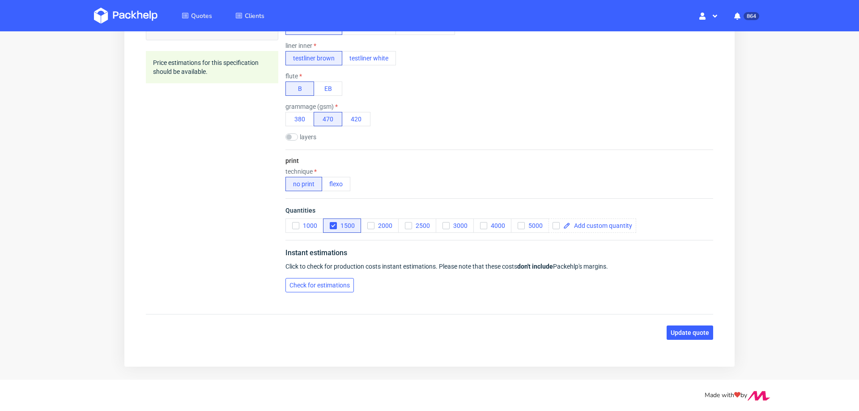
click at [312, 285] on span "Check for estimations" at bounding box center [319, 285] width 60 height 6
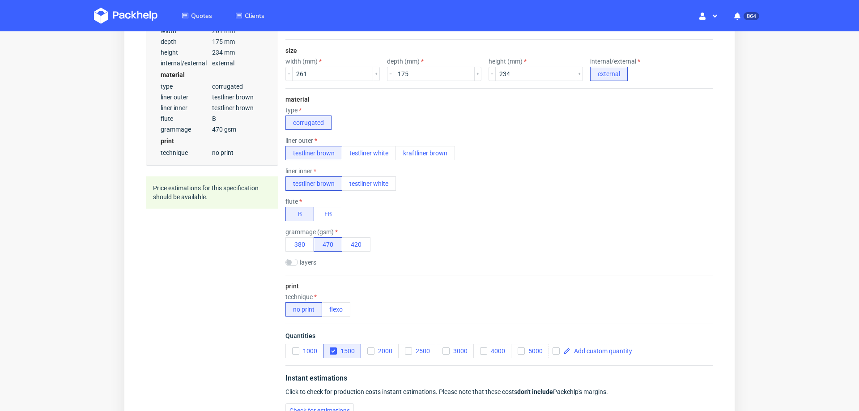
scroll to position [208, 0]
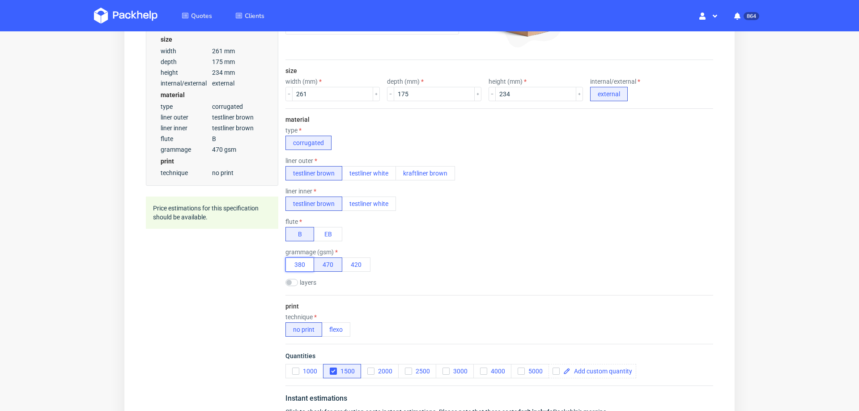
click at [299, 268] on button "380" at bounding box center [299, 264] width 29 height 14
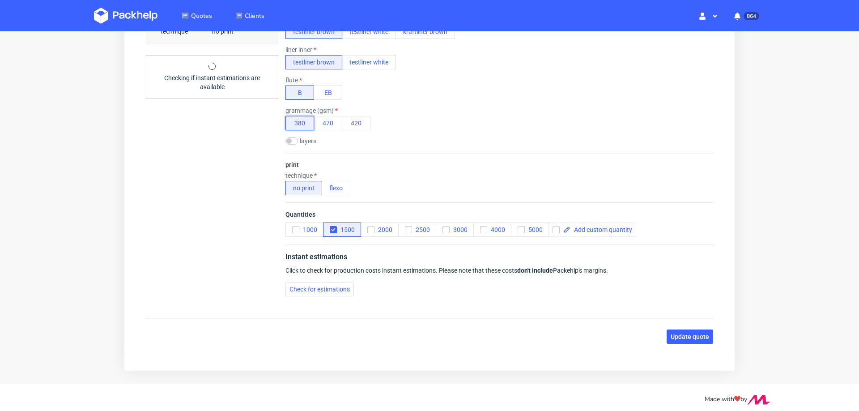
scroll to position [353, 0]
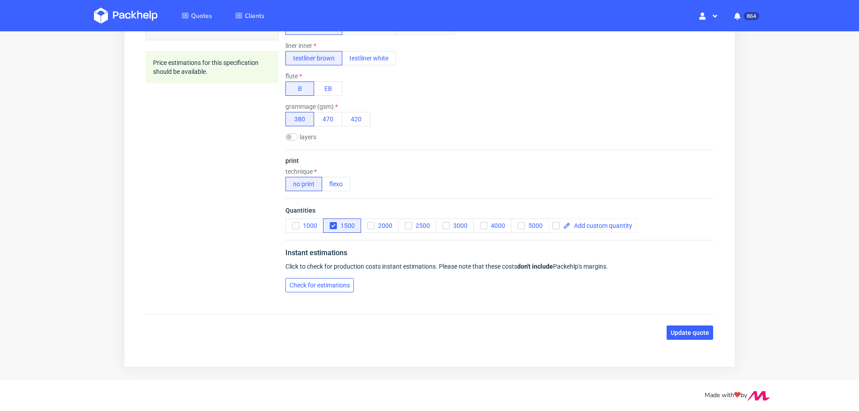
click at [292, 282] on span "Check for estimations" at bounding box center [319, 285] width 60 height 6
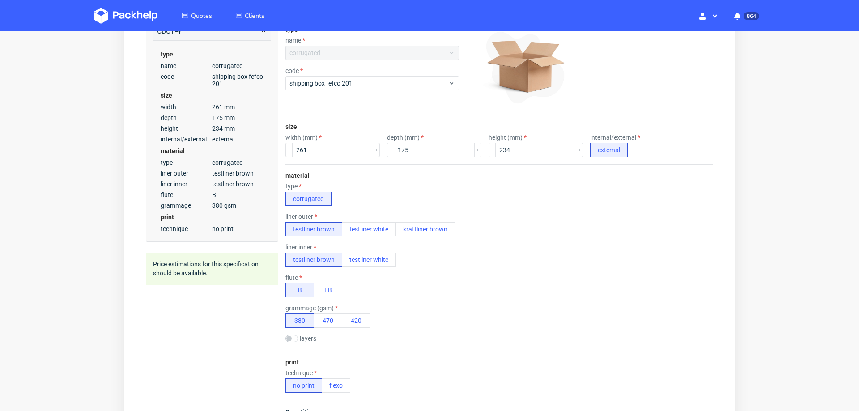
scroll to position [0, 0]
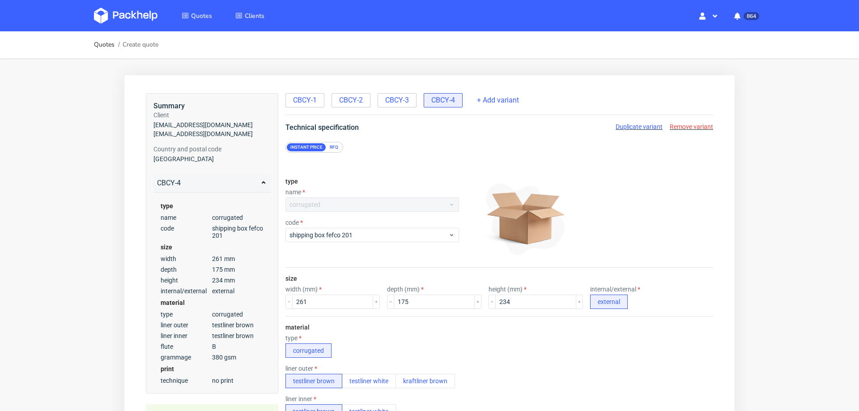
click at [616, 126] on span "Duplicate variant" at bounding box center [639, 126] width 47 height 7
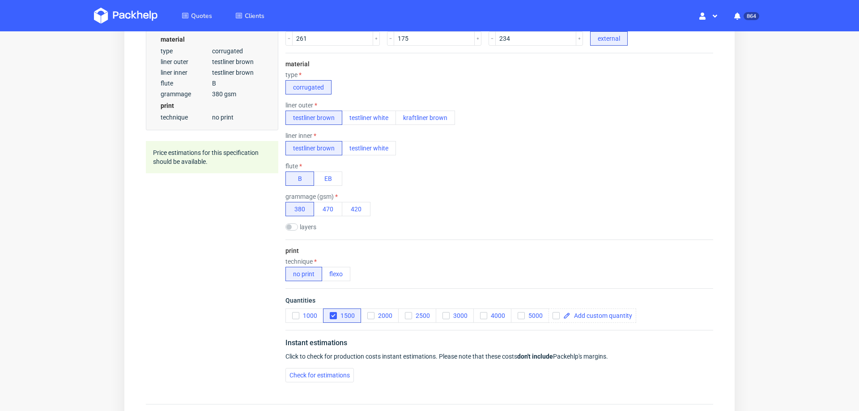
scroll to position [266, 0]
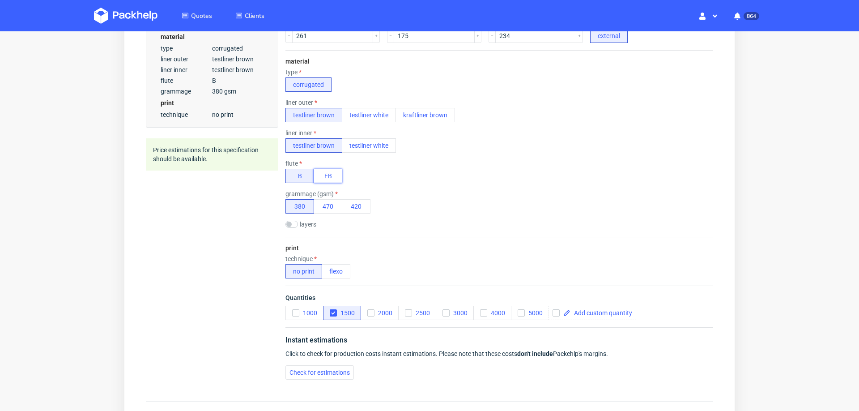
click at [328, 172] on button "EB" at bounding box center [328, 176] width 29 height 14
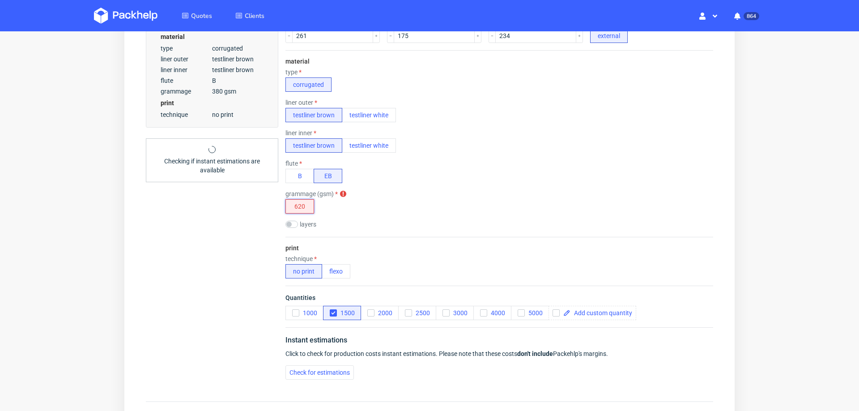
click at [298, 200] on button "620" at bounding box center [299, 206] width 29 height 14
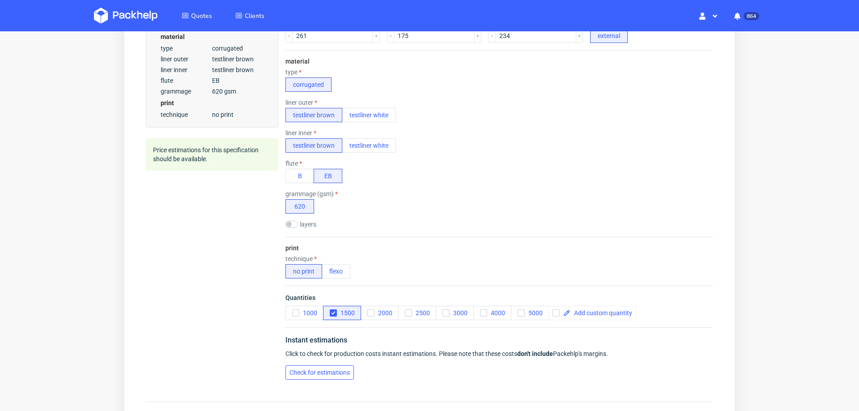
click at [312, 370] on span "Check for estimations" at bounding box center [319, 372] width 60 height 6
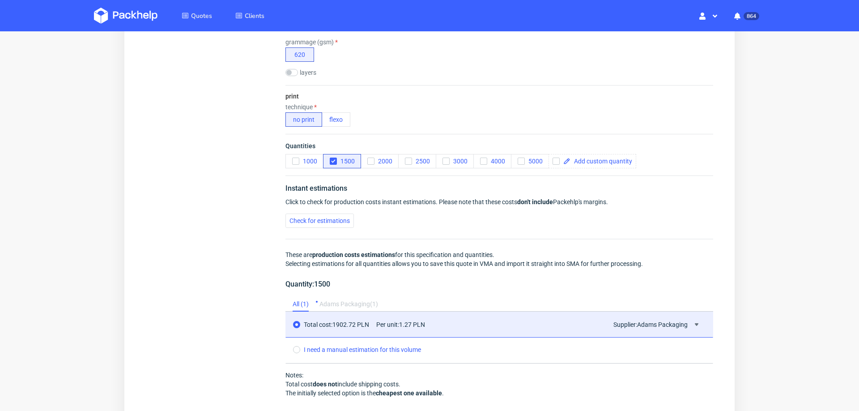
scroll to position [0, 0]
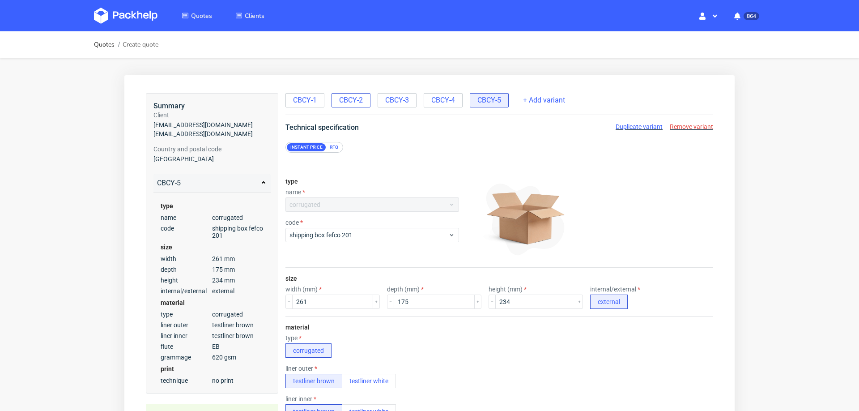
click at [349, 101] on span "CBCY-2" at bounding box center [351, 100] width 24 height 10
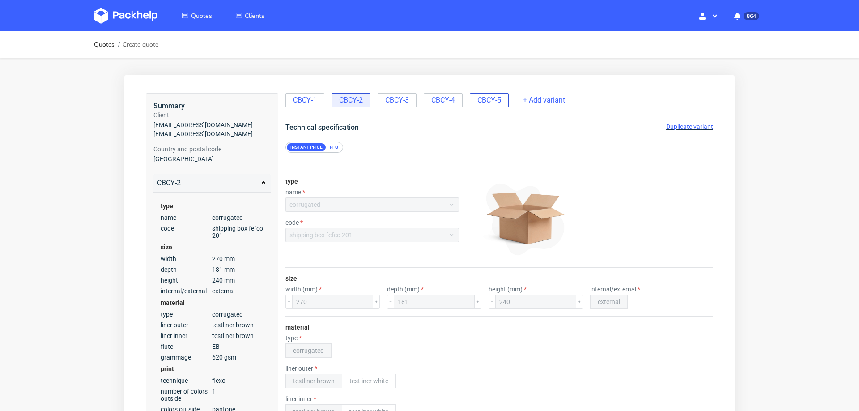
click at [484, 100] on span "CBCY-5" at bounding box center [489, 100] width 24 height 10
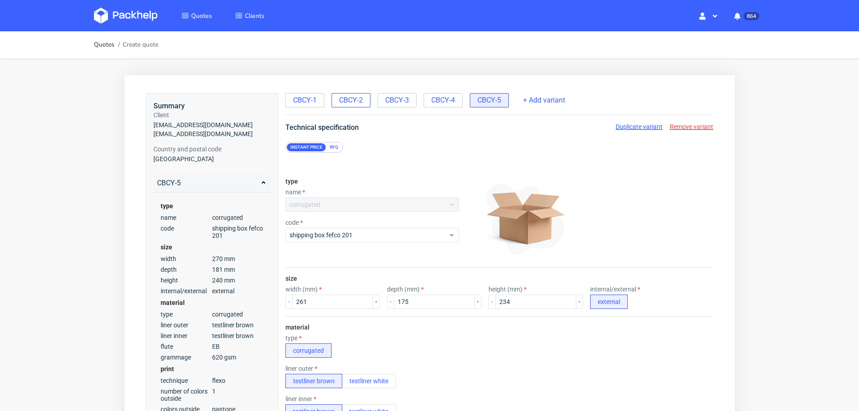
radio input "false"
click at [347, 106] on div "CBCY-2" at bounding box center [350, 100] width 39 height 14
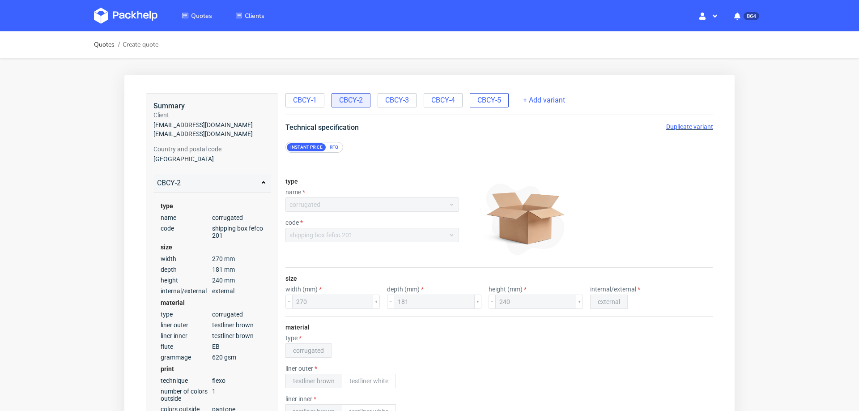
click at [485, 100] on span "CBCY-5" at bounding box center [489, 100] width 24 height 10
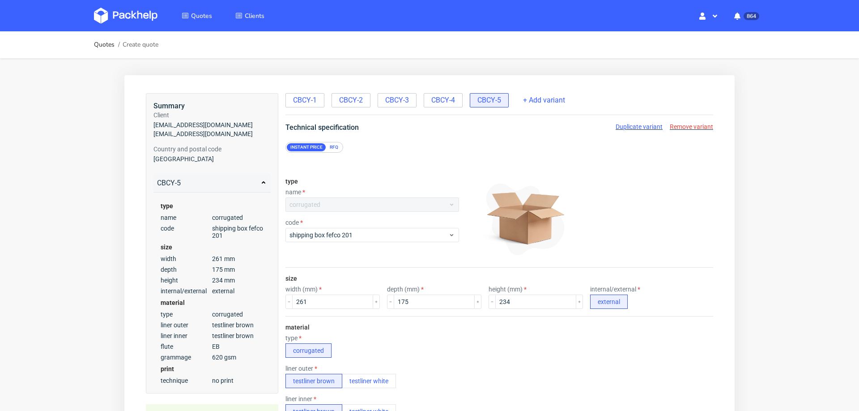
click at [674, 127] on span "Remove variant" at bounding box center [691, 126] width 43 height 7
radio input "false"
click at [391, 99] on span "CBCY-3" at bounding box center [397, 100] width 24 height 10
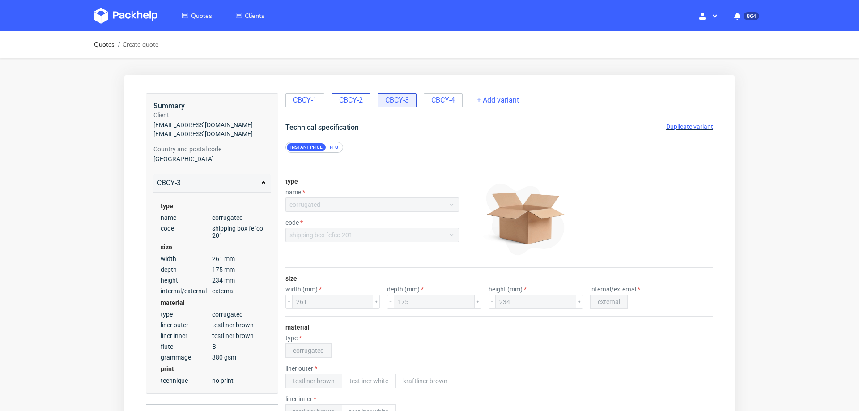
click at [341, 105] on span "CBCY-2" at bounding box center [351, 100] width 24 height 10
click at [672, 127] on span "Duplicate variant" at bounding box center [689, 126] width 47 height 7
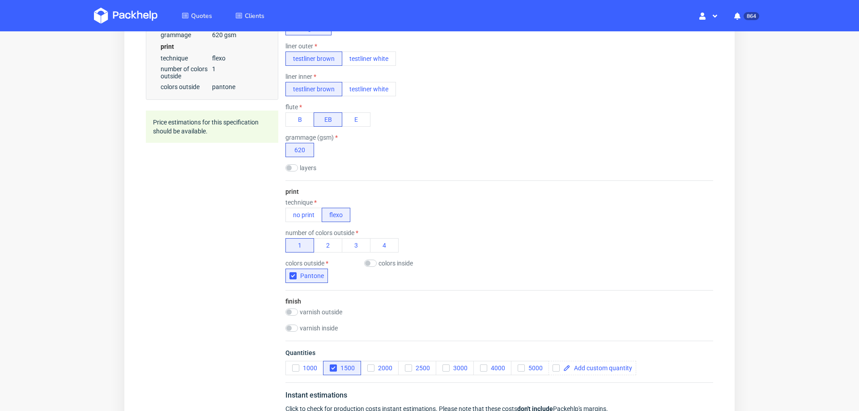
scroll to position [327, 0]
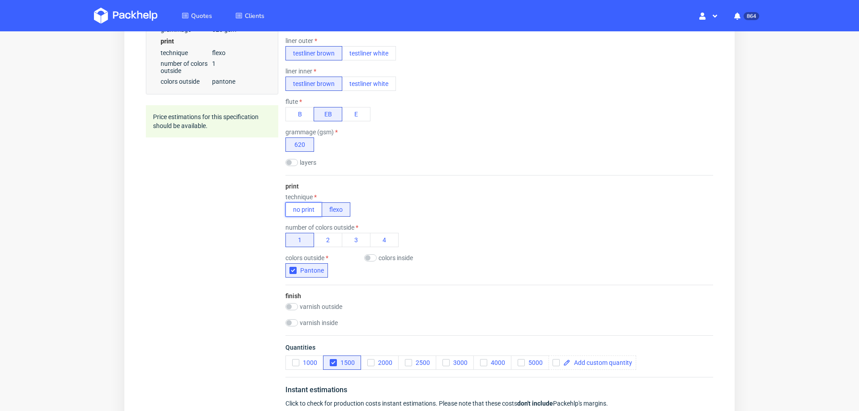
click at [300, 207] on button "no print" at bounding box center [303, 209] width 37 height 14
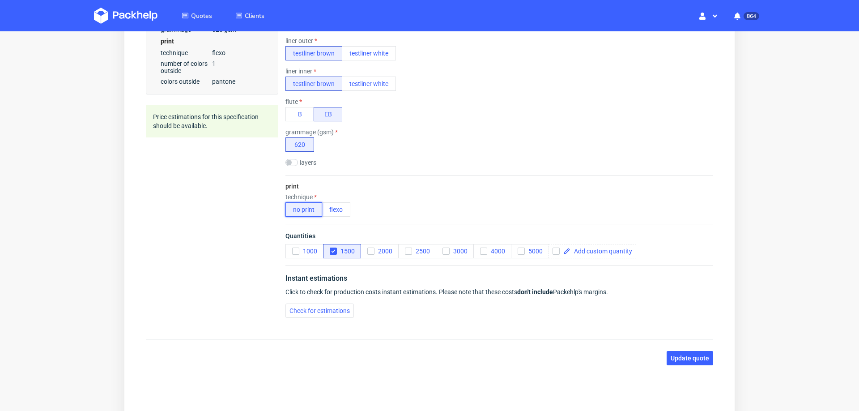
scroll to position [0, 0]
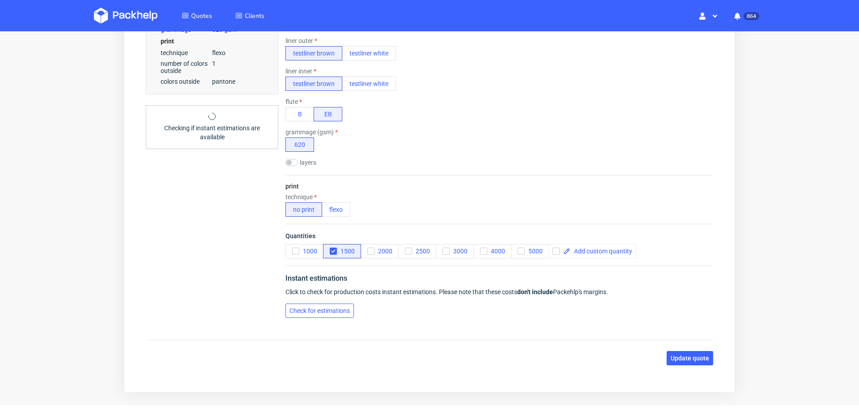
click at [313, 310] on span "Check for estimations" at bounding box center [319, 310] width 60 height 6
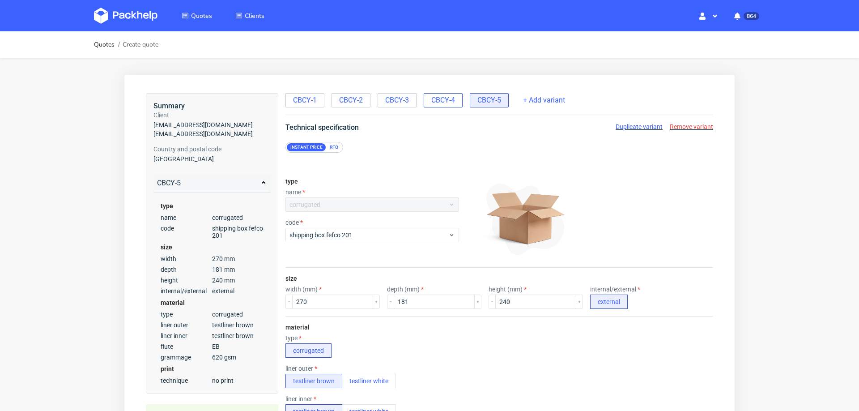
click at [447, 104] on span "CBCY-4" at bounding box center [443, 100] width 24 height 10
click at [311, 102] on span "CBCY-1" at bounding box center [305, 100] width 24 height 10
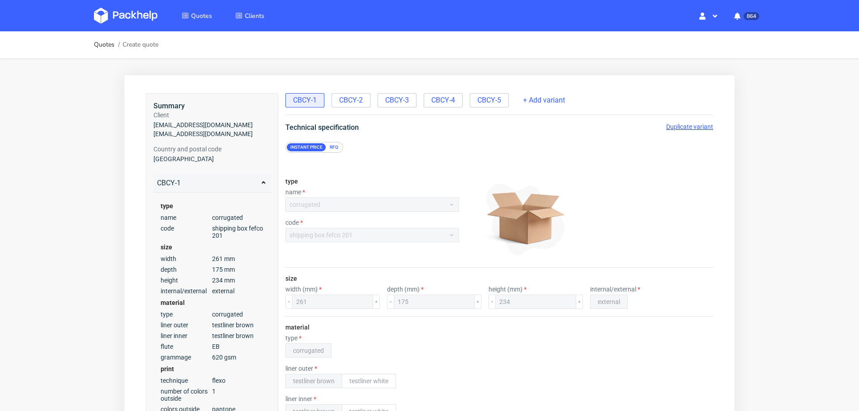
click at [445, 91] on div "CBCY-1 CBCY-2 CBCY-3 CBCY-4 CBCY-5" at bounding box center [397, 99] width 225 height 16
click at [441, 98] on span "CBCY-4" at bounding box center [443, 100] width 24 height 10
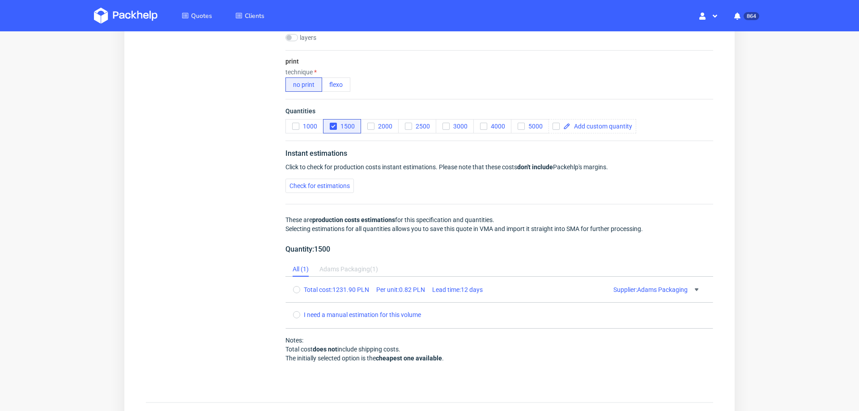
click at [328, 193] on div "Instant estimations Click to check for production costs instant estimations. Pl…" at bounding box center [499, 263] width 428 height 247
click at [328, 188] on span "Check for estimations" at bounding box center [319, 186] width 60 height 6
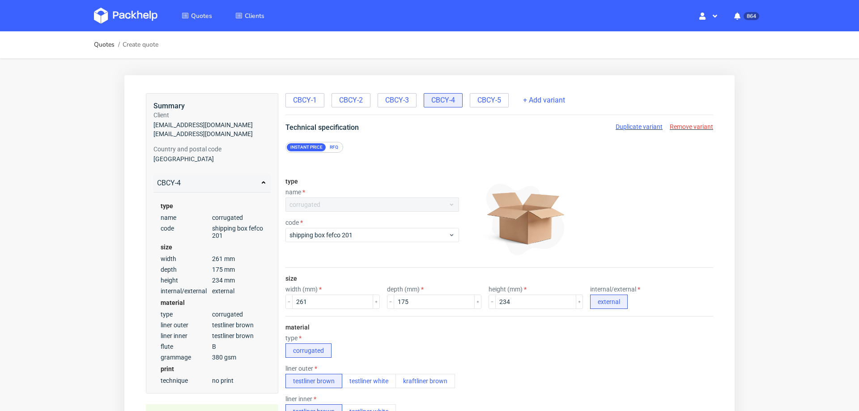
click at [496, 94] on div "CBCY-5" at bounding box center [489, 100] width 39 height 14
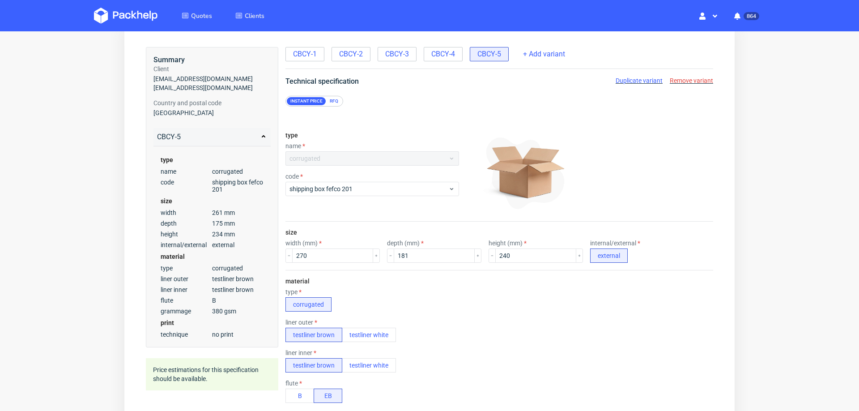
radio input "false"
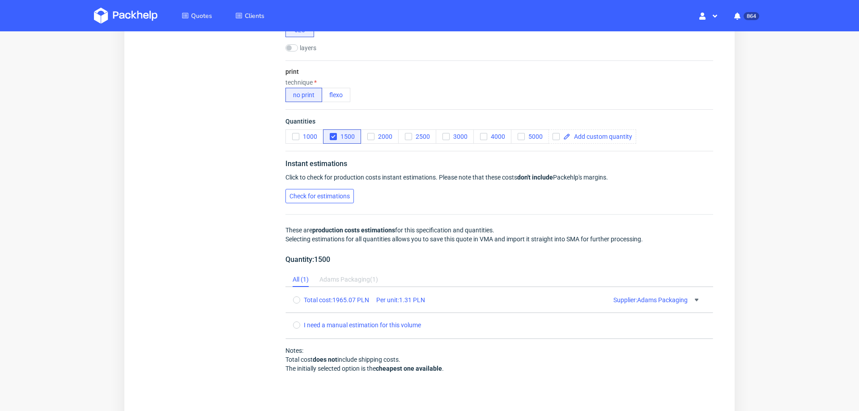
click at [305, 193] on span "Check for estimations" at bounding box center [319, 196] width 60 height 6
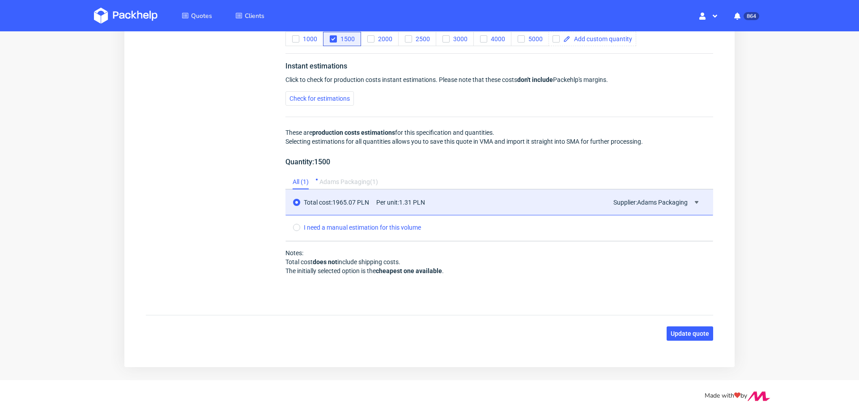
click at [672, 330] on span "Update quote" at bounding box center [690, 333] width 38 height 6
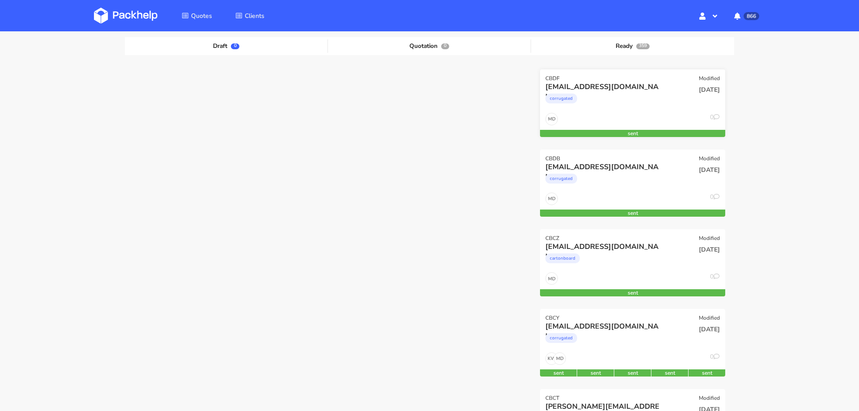
scroll to position [116, 0]
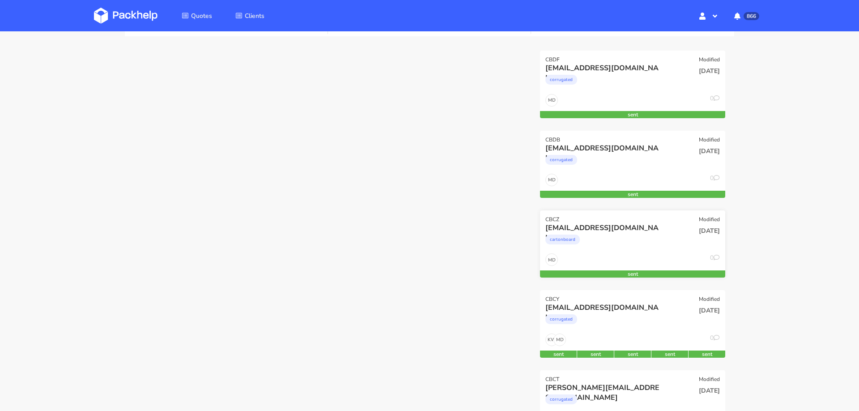
click at [632, 233] on div "cartonboard" at bounding box center [604, 242] width 119 height 18
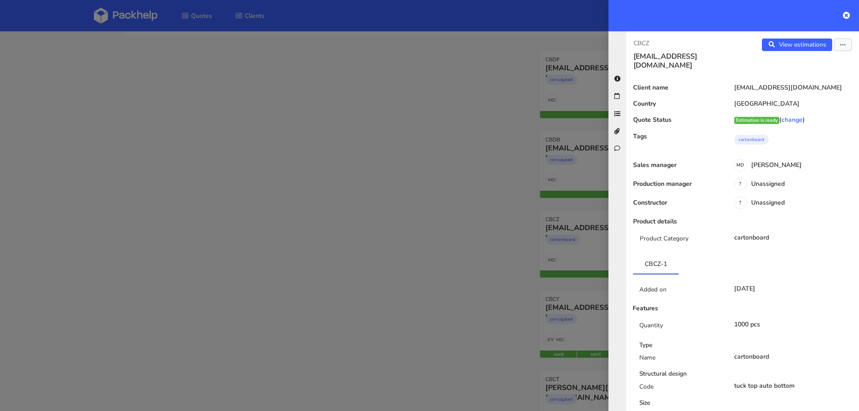
click at [678, 55] on h3 "[EMAIL_ADDRESS][DOMAIN_NAME]" at bounding box center [684, 61] width 102 height 18
copy div "soraya@fora-gin.com View estimations"
